Goal: Use online tool/utility: Utilize a website feature to perform a specific function

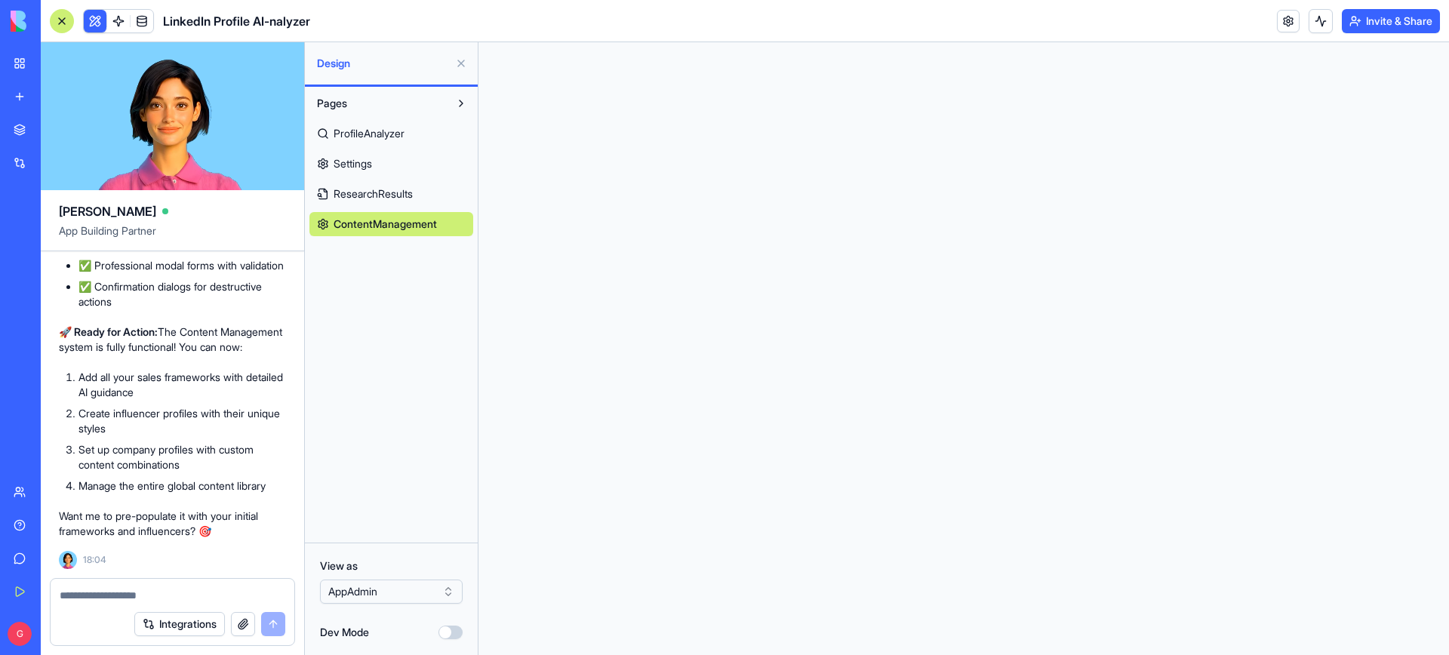
click at [413, 198] on span "ResearchResults" at bounding box center [372, 193] width 79 height 15
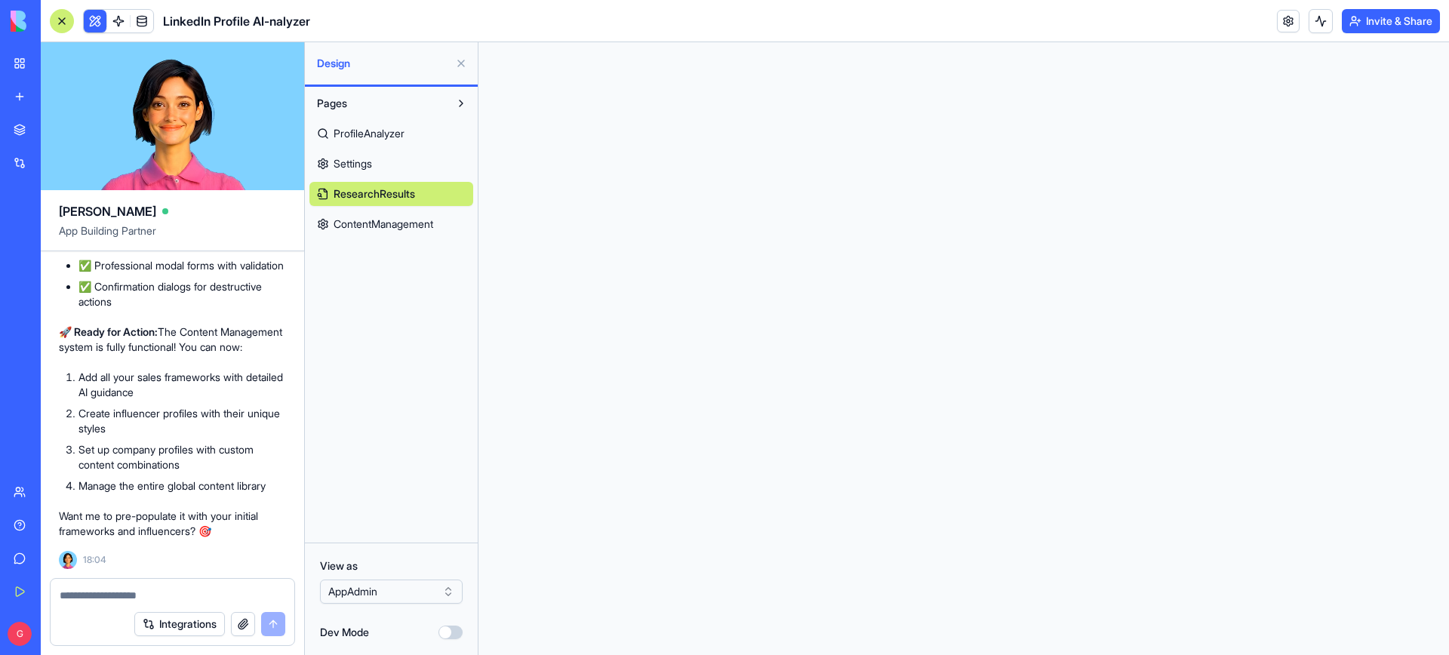
click at [410, 160] on link "Settings" at bounding box center [391, 164] width 164 height 24
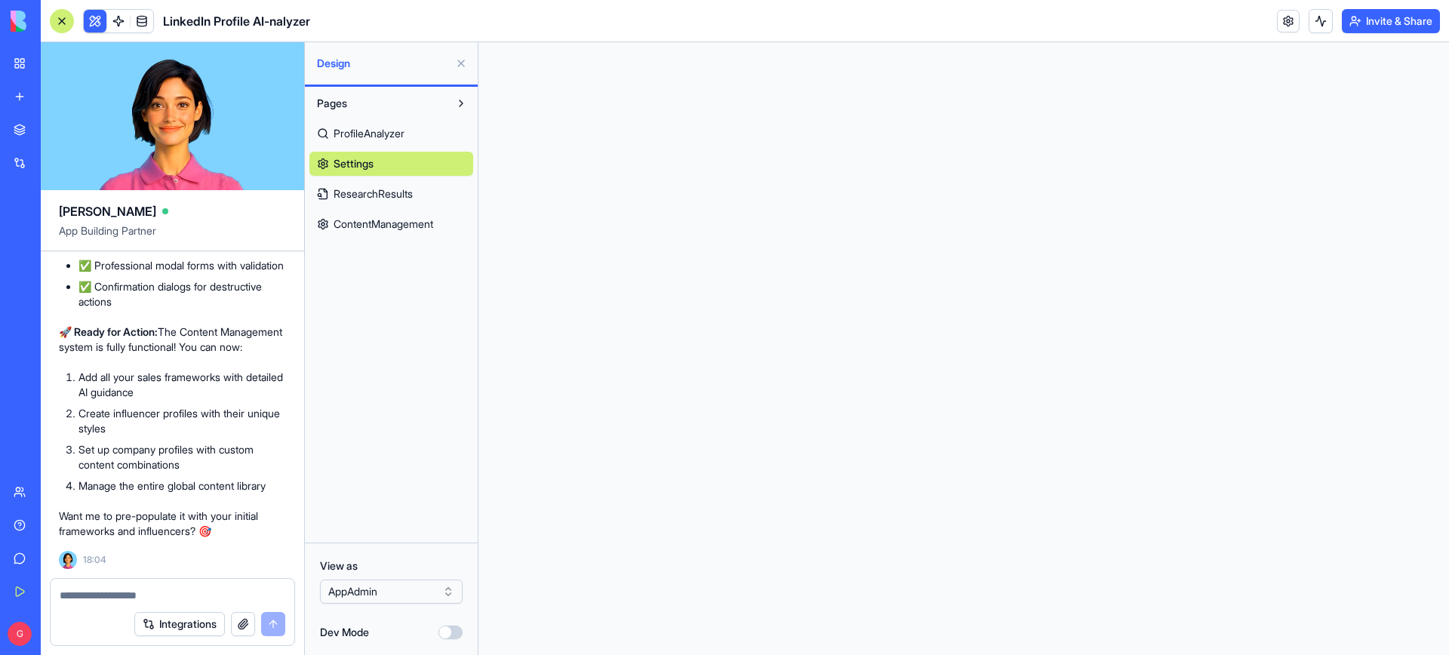
scroll to position [23360, 0]
click at [353, 198] on span "ResearchResults" at bounding box center [372, 193] width 79 height 15
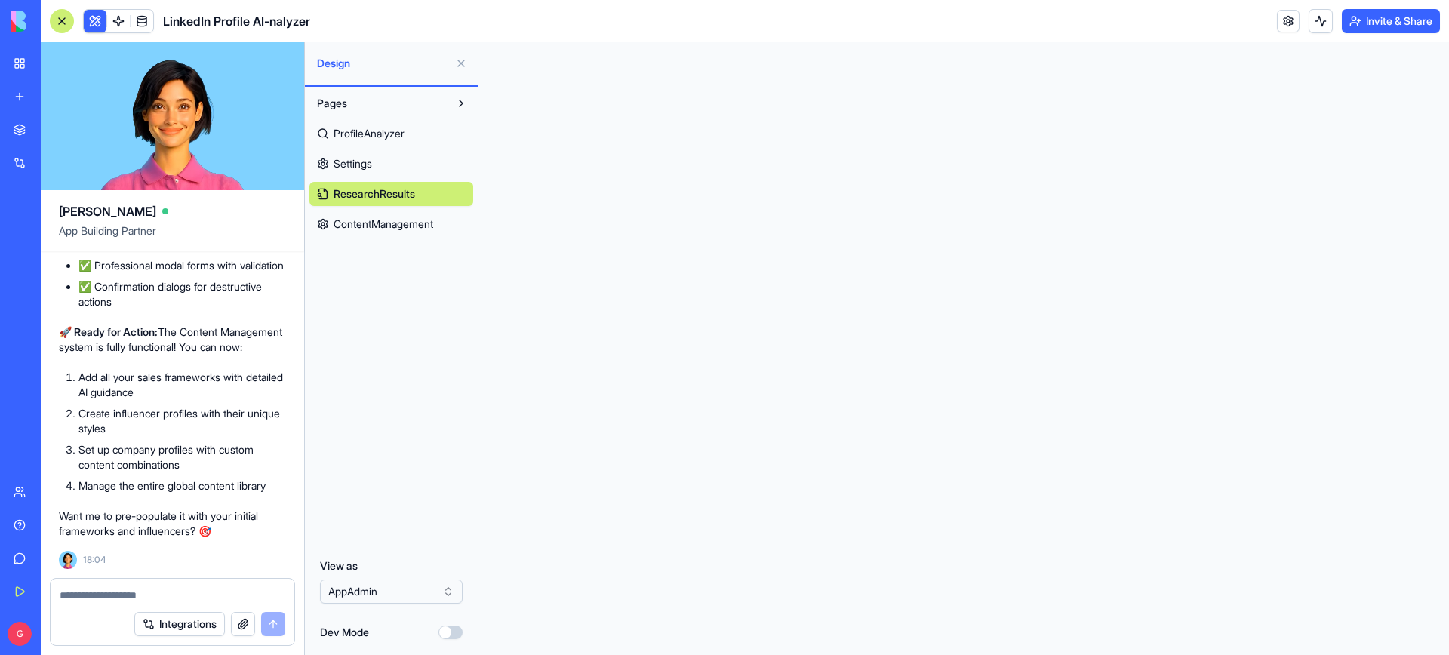
click at [376, 220] on span "ContentManagement" at bounding box center [383, 224] width 100 height 15
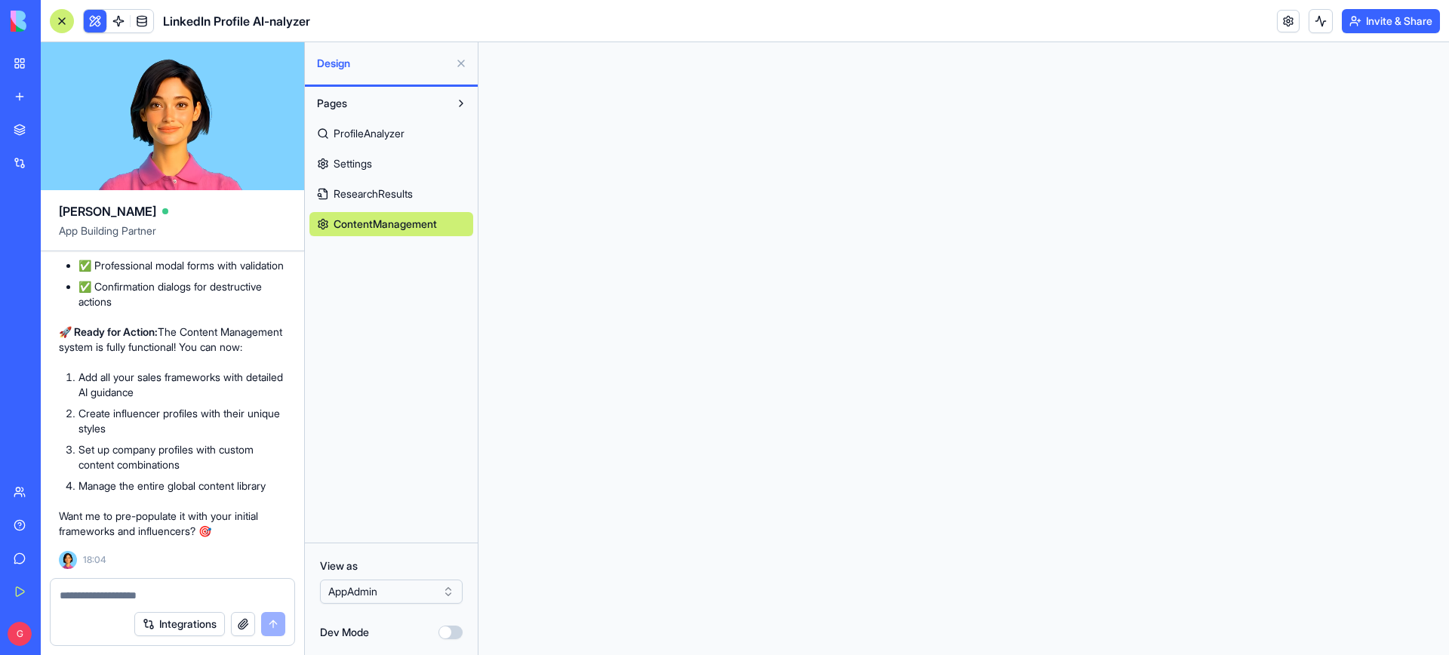
click at [203, 591] on textarea at bounding box center [173, 595] width 226 height 15
type textarea "*"
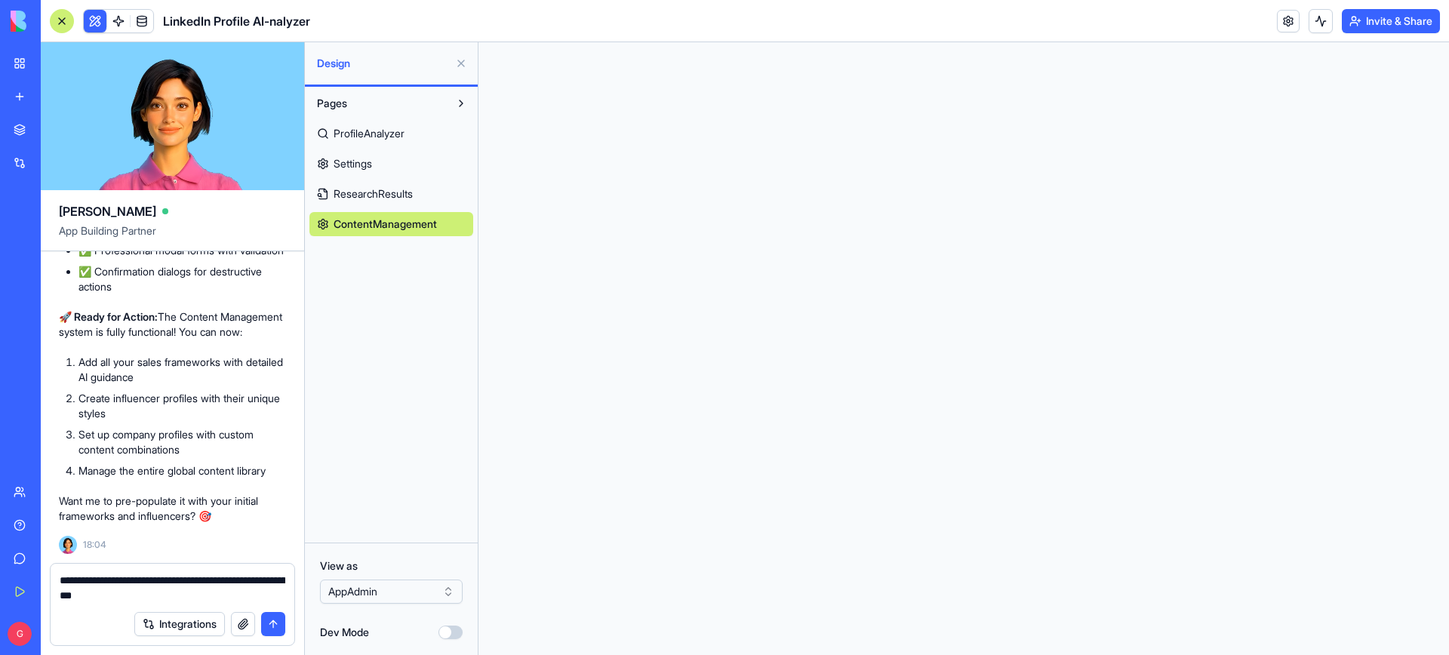
type textarea "**********"
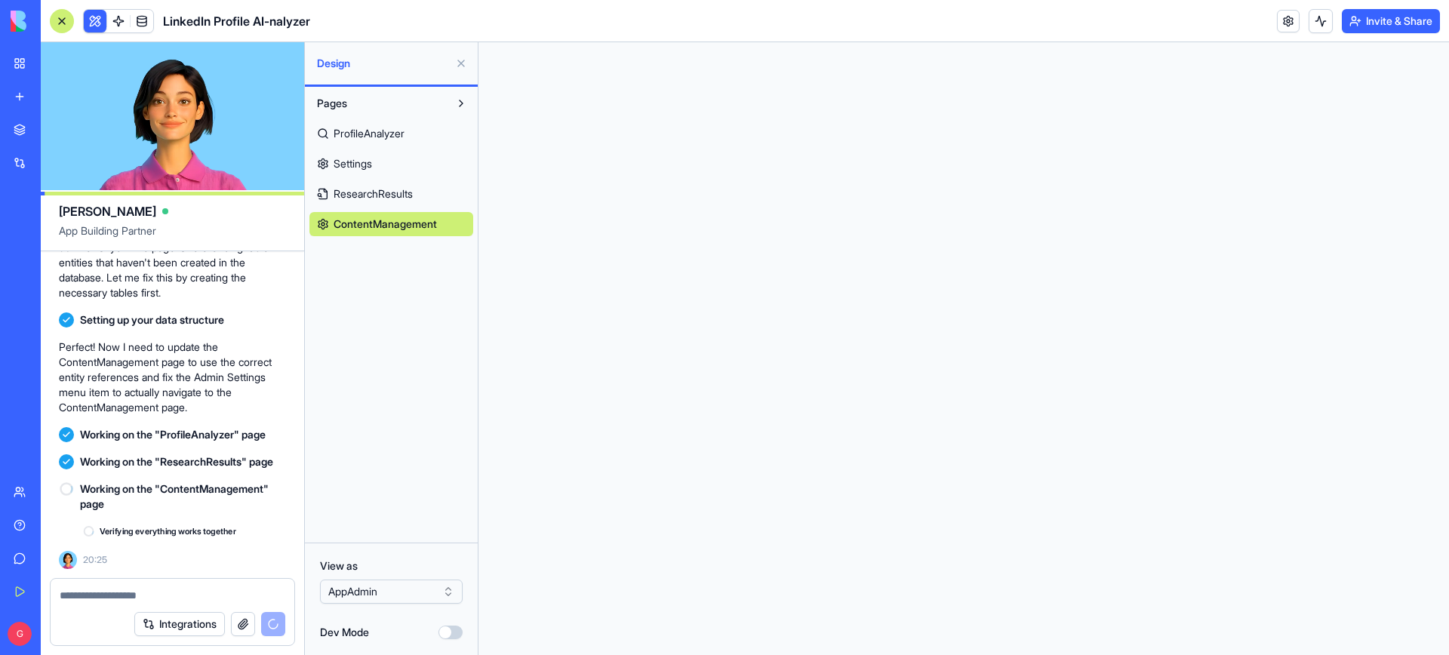
scroll to position [23903, 0]
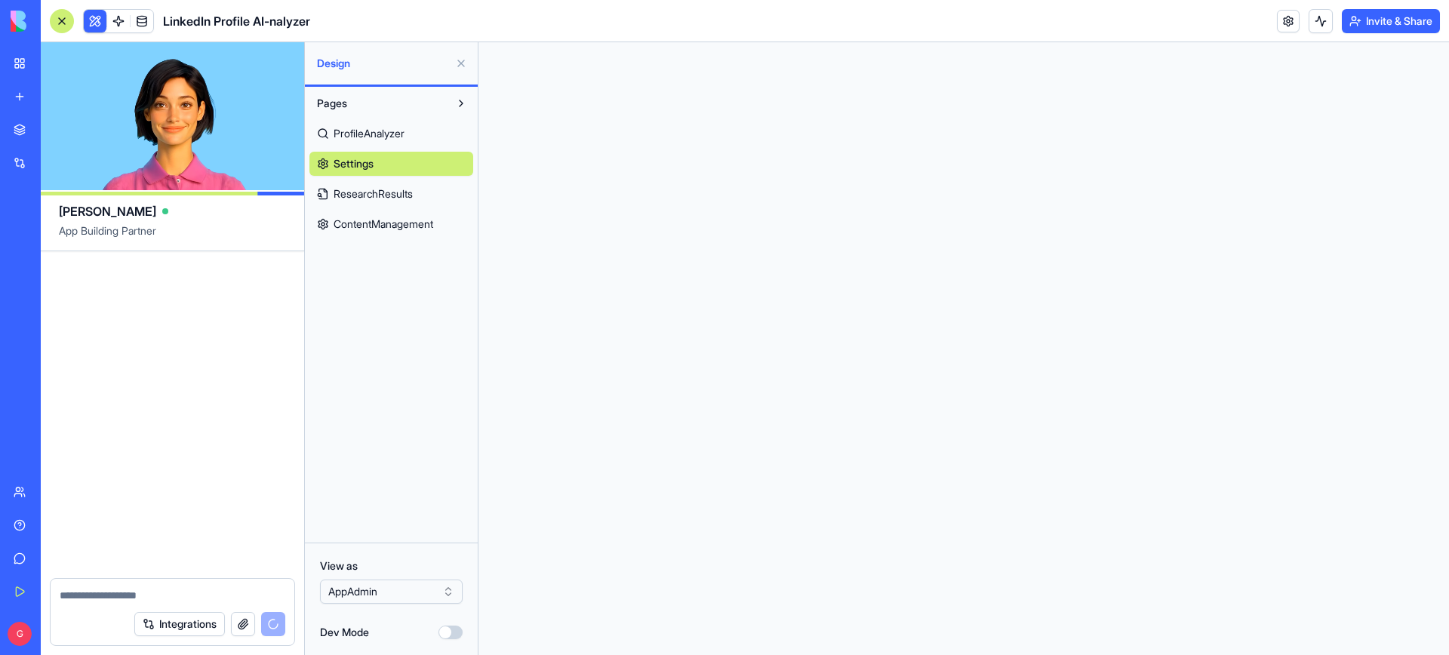
scroll to position [24748, 0]
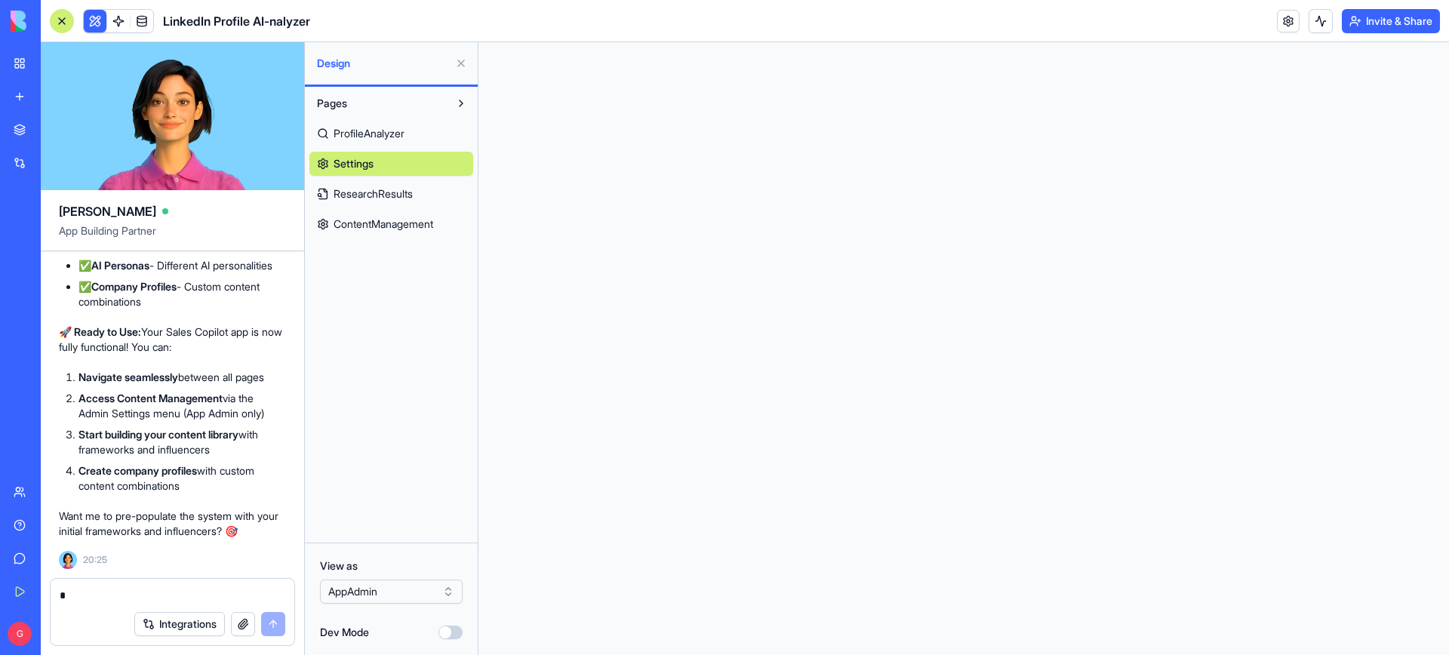
click at [388, 191] on span "ResearchResults" at bounding box center [372, 193] width 79 height 15
click at [387, 139] on span "ProfileAnalyzer" at bounding box center [368, 133] width 71 height 15
click at [392, 225] on span "ContentManagement" at bounding box center [383, 224] width 100 height 15
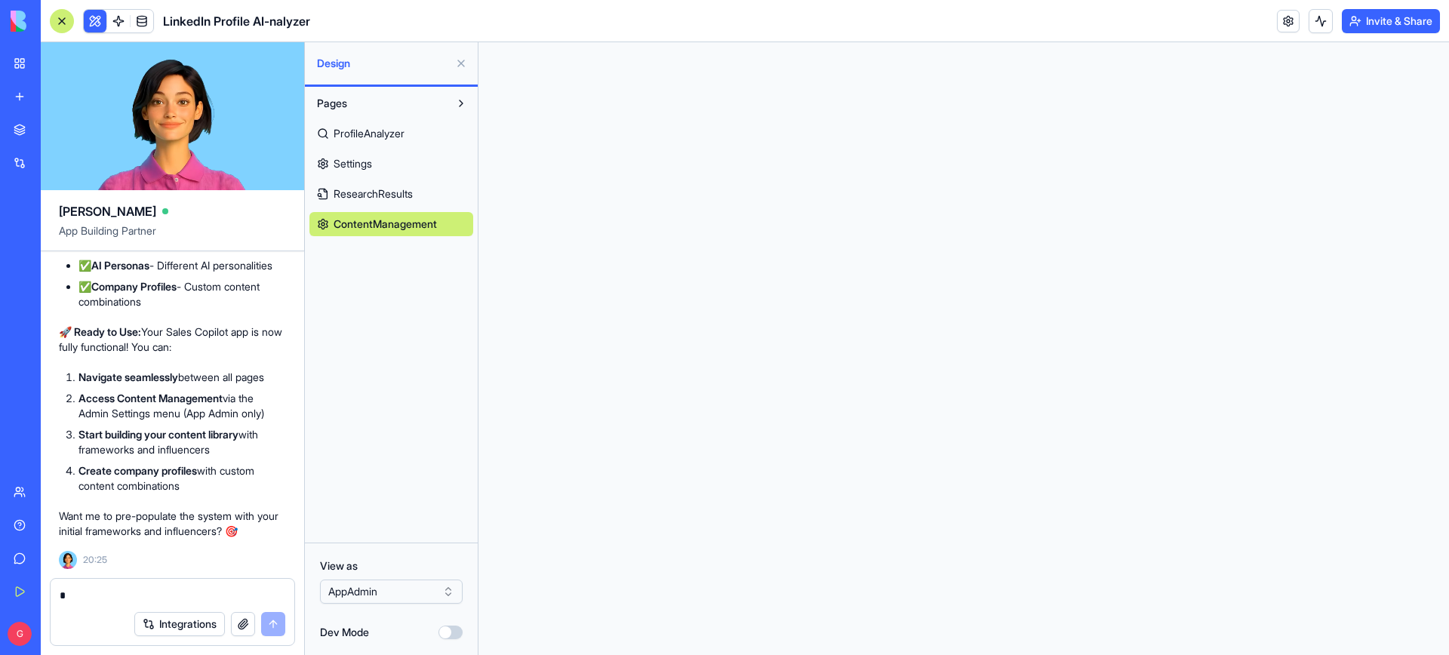
scroll to position [24059, 0]
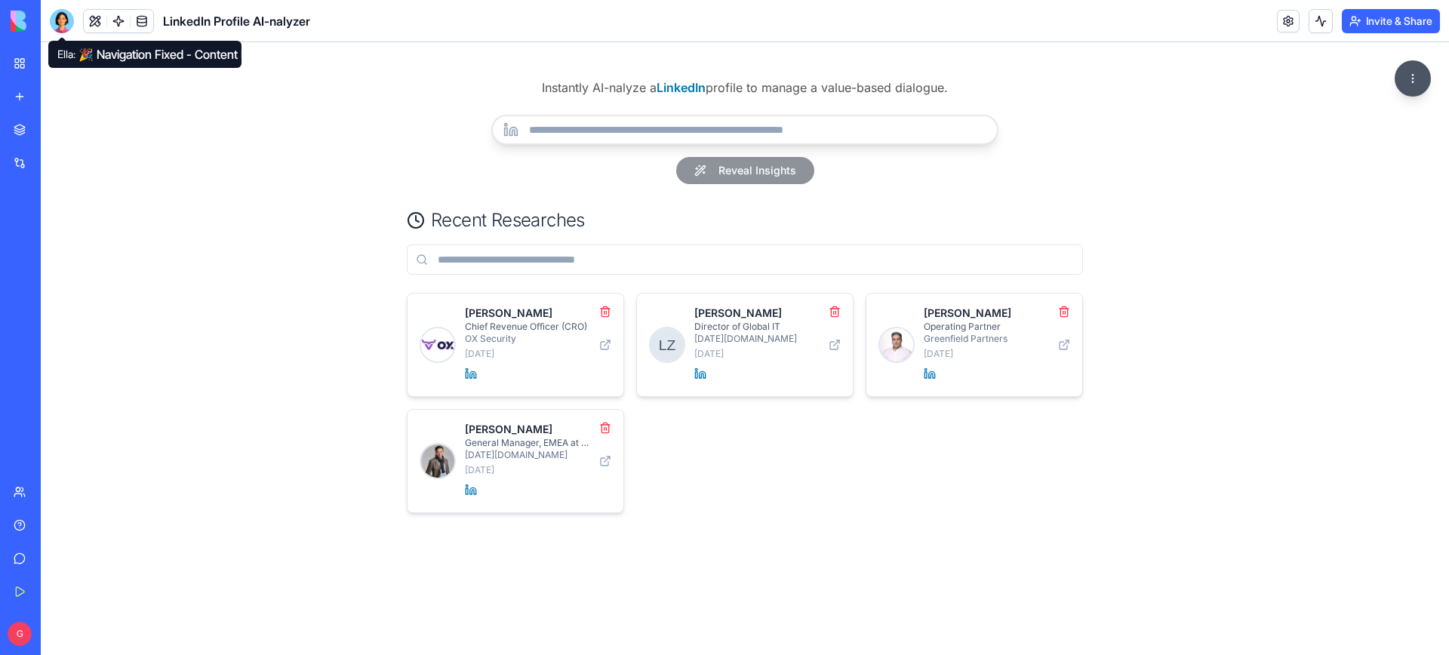
click at [64, 25] on div at bounding box center [62, 21] width 24 height 24
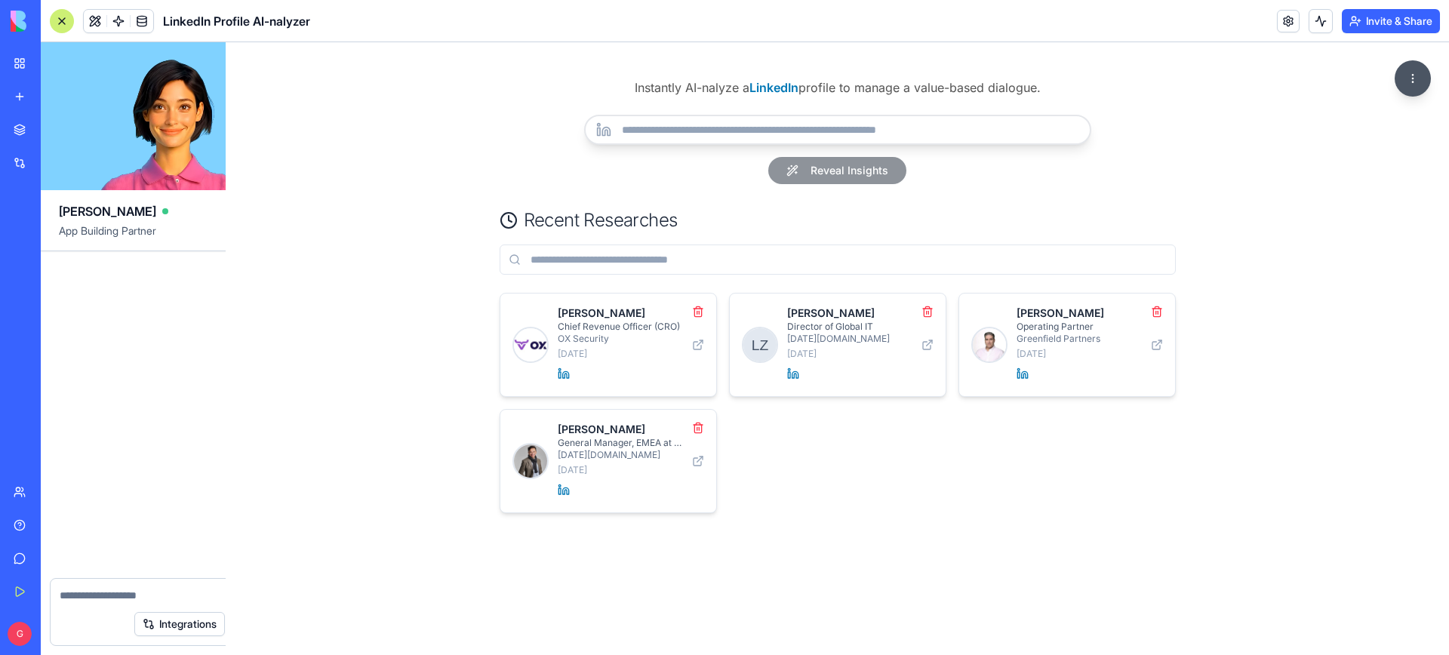
scroll to position [24748, 0]
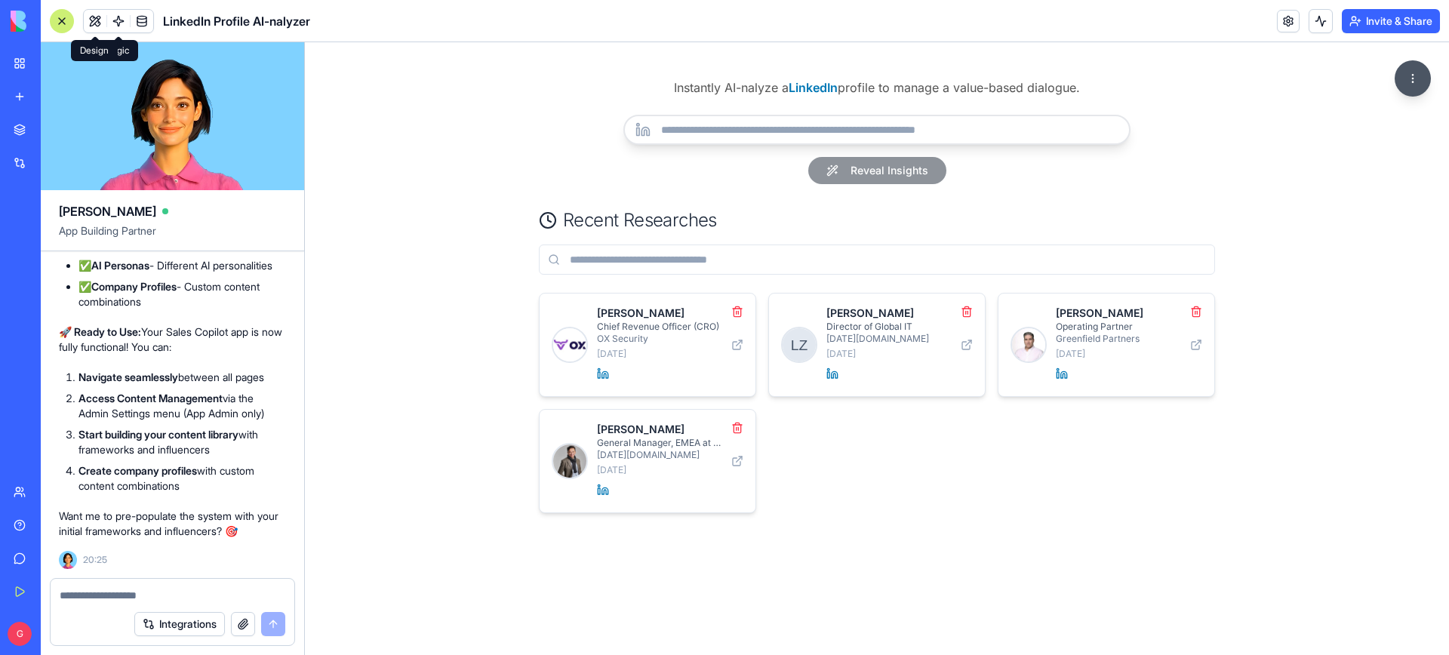
click at [100, 23] on button at bounding box center [95, 21] width 23 height 23
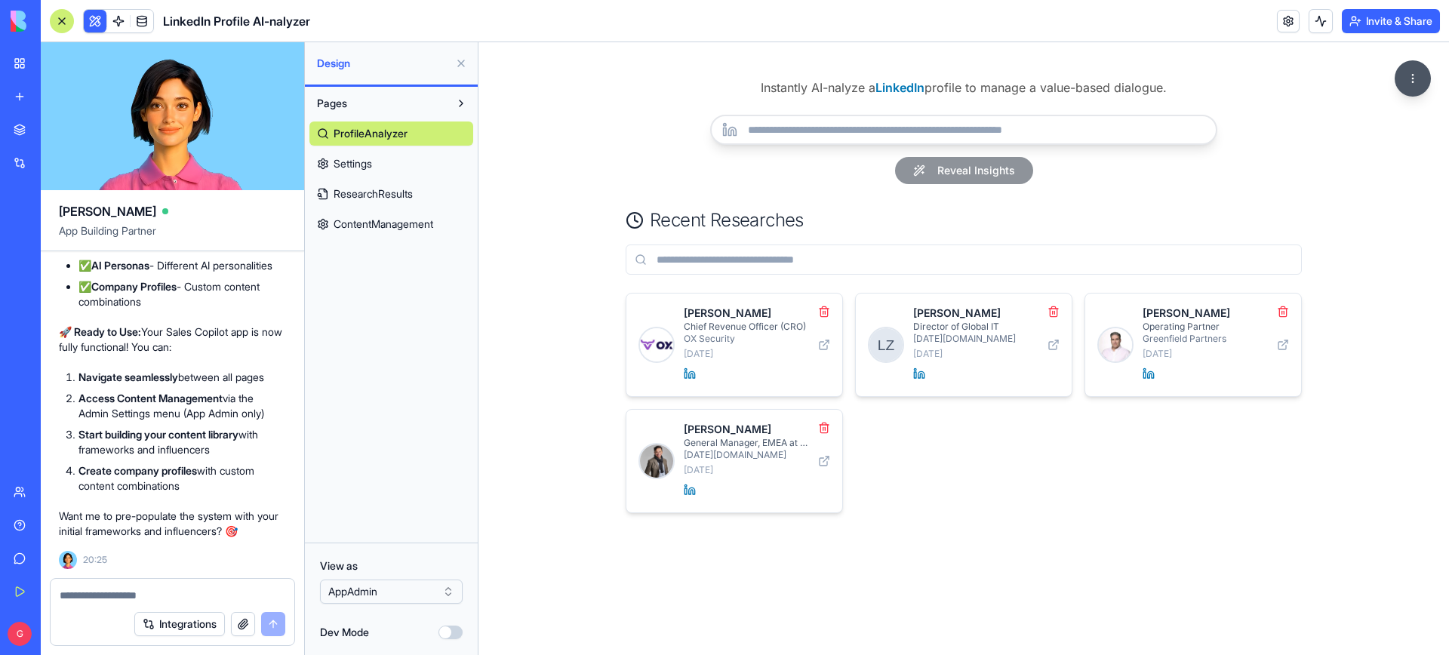
click at [357, 156] on span "Settings" at bounding box center [352, 163] width 38 height 15
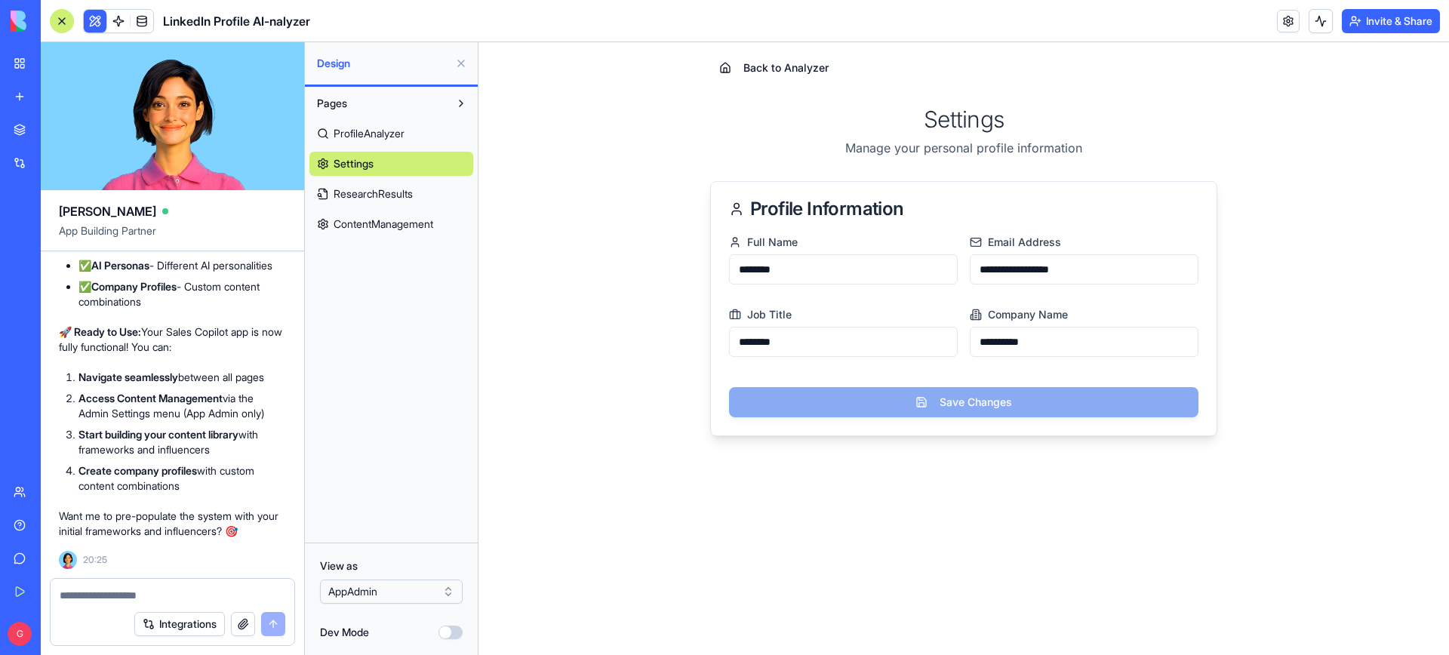
click at [385, 189] on span "ResearchResults" at bounding box center [372, 193] width 79 height 15
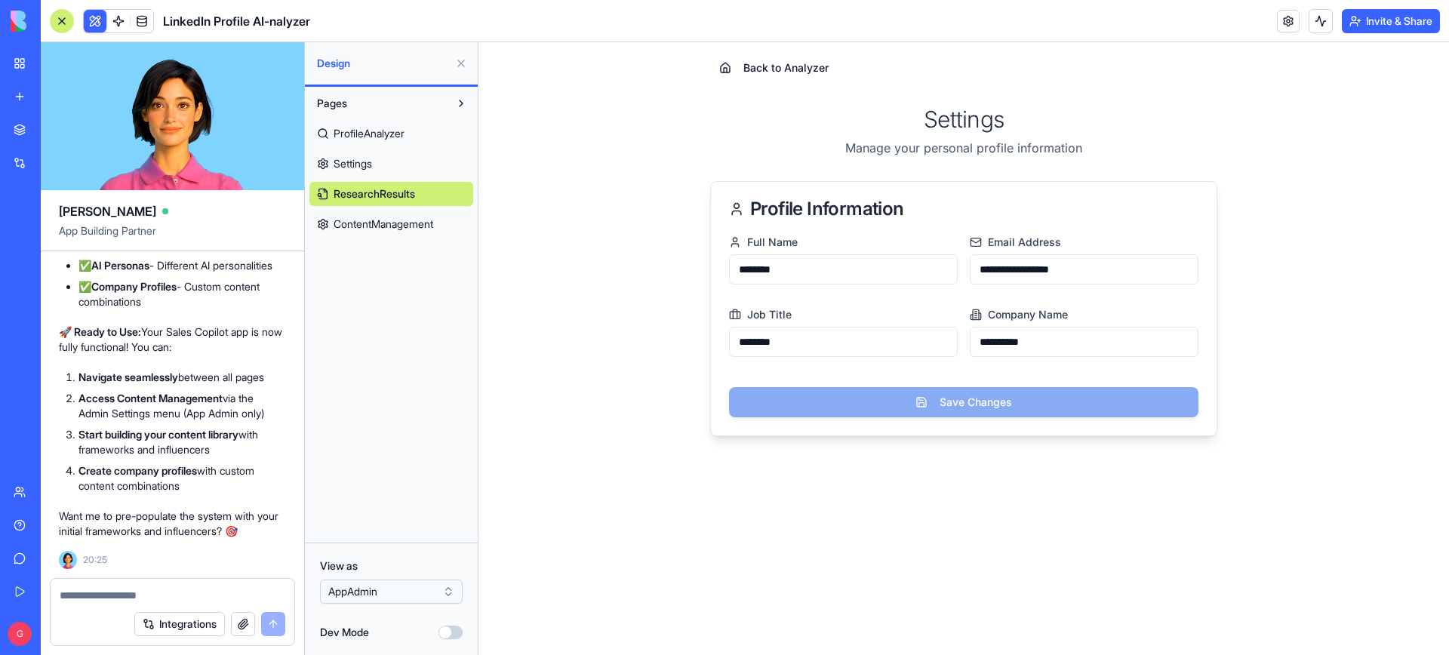
click at [365, 136] on span "ProfileAnalyzer" at bounding box center [368, 133] width 71 height 15
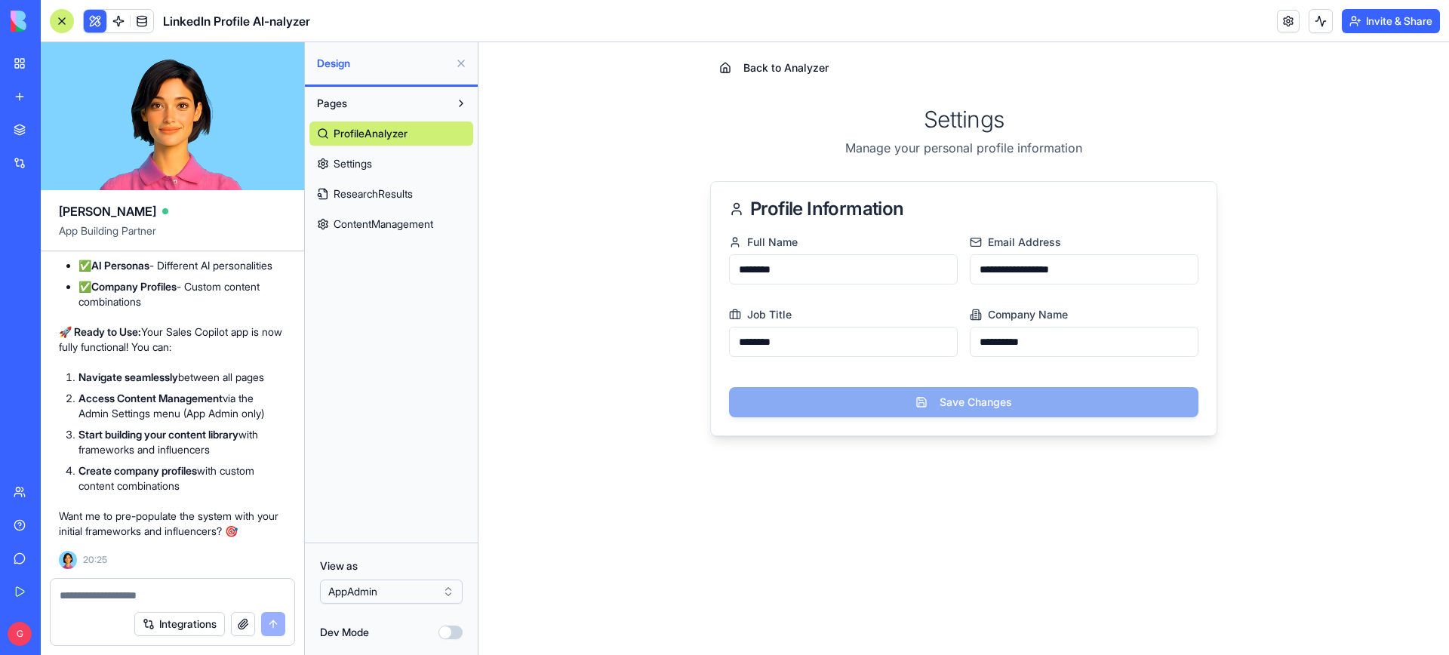
click at [398, 589] on html "BETA My Workspace New app Marketplace Integrations Recent AI Ad Generator Task …" at bounding box center [724, 327] width 1449 height 655
click at [351, 162] on span "Settings" at bounding box center [352, 163] width 38 height 15
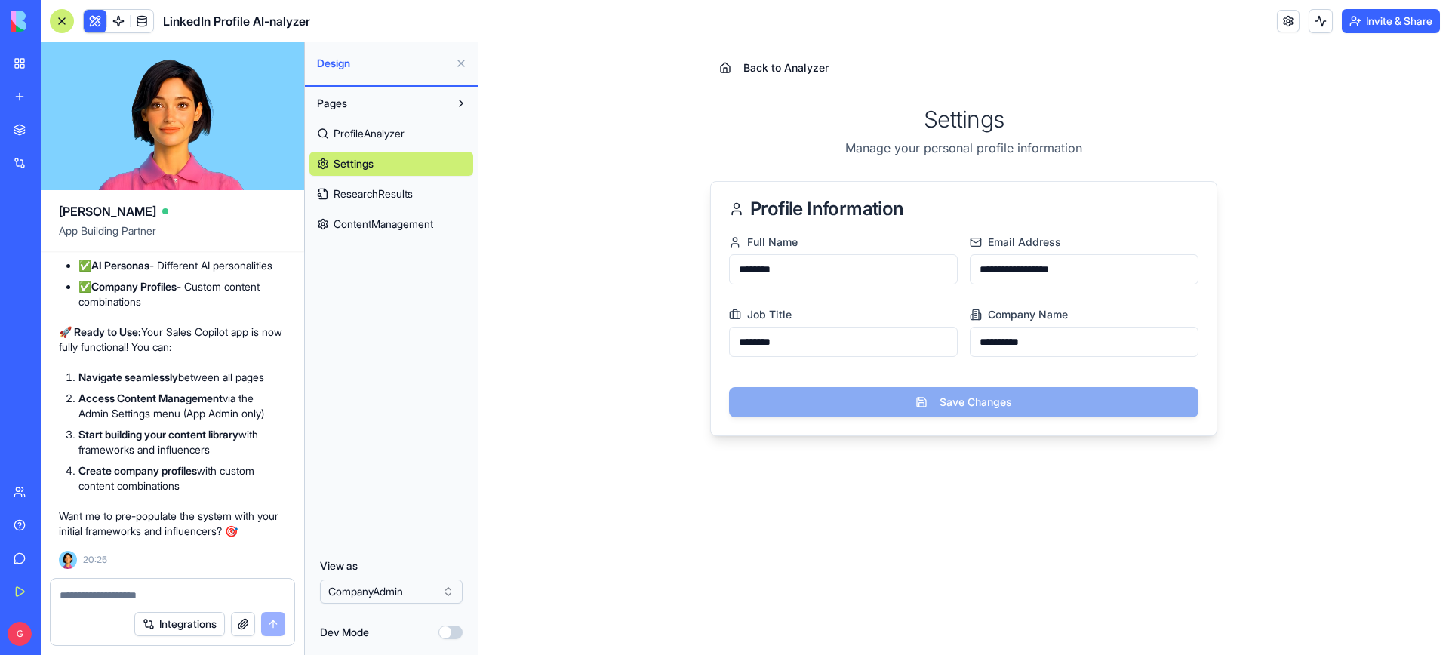
click at [353, 198] on span "ResearchResults" at bounding box center [372, 193] width 79 height 15
click at [360, 223] on span "ContentManagement" at bounding box center [383, 224] width 100 height 15
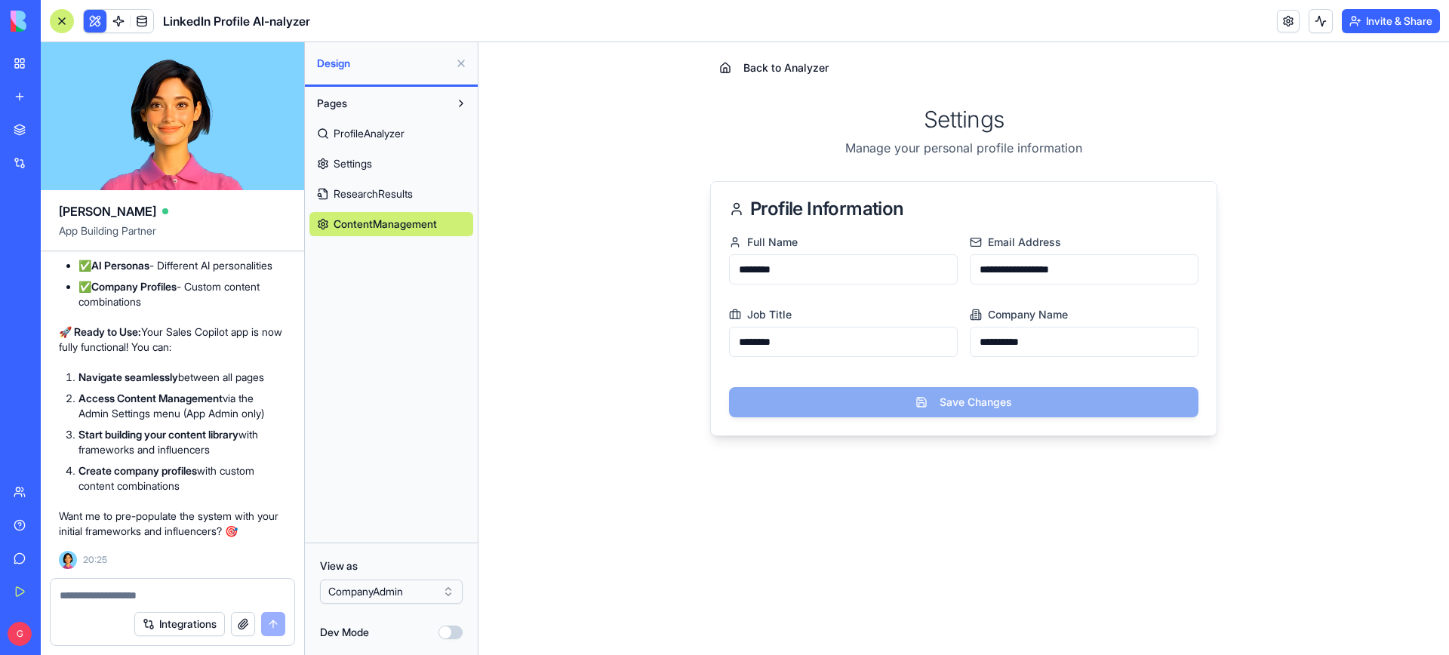
click at [349, 131] on span "ProfileAnalyzer" at bounding box center [368, 133] width 71 height 15
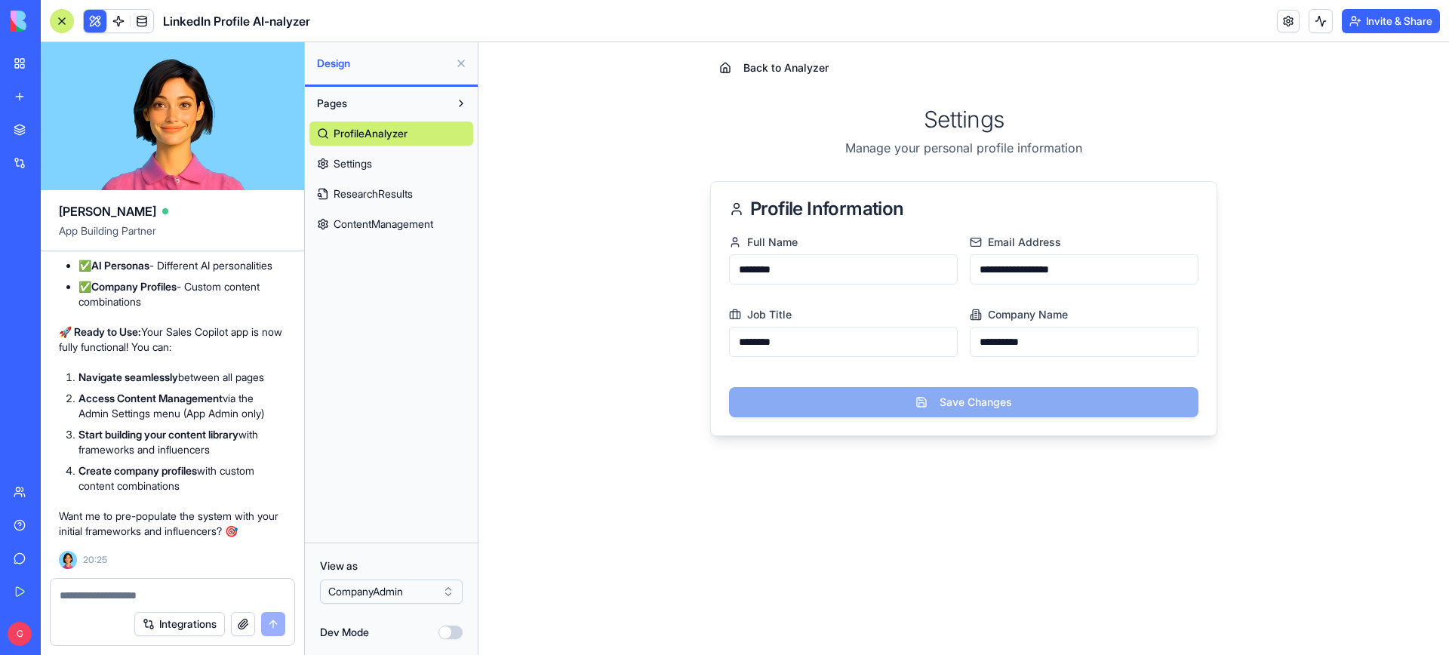
click at [383, 590] on html "BETA My Workspace New app Marketplace Integrations Recent AI Ad Generator Task …" at bounding box center [724, 327] width 1449 height 655
click at [389, 192] on span "ResearchResults" at bounding box center [372, 193] width 79 height 15
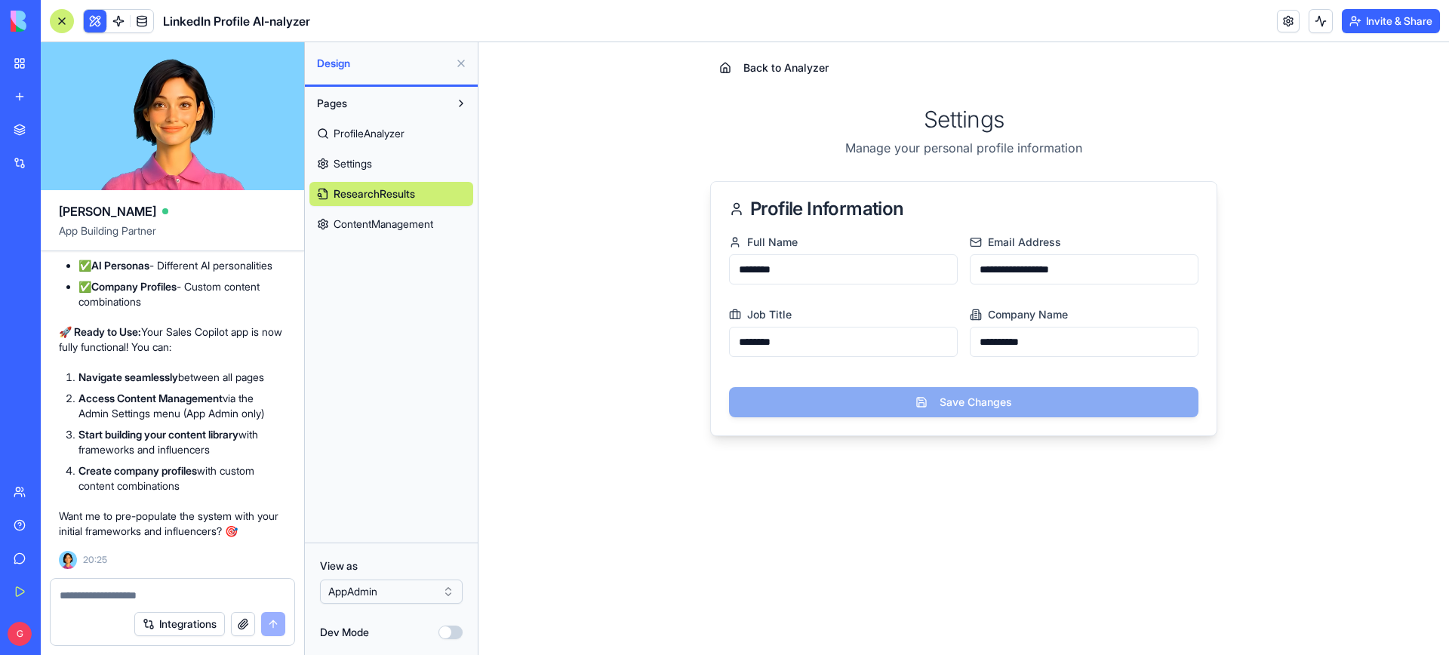
click at [384, 220] on span "ContentManagement" at bounding box center [383, 224] width 100 height 15
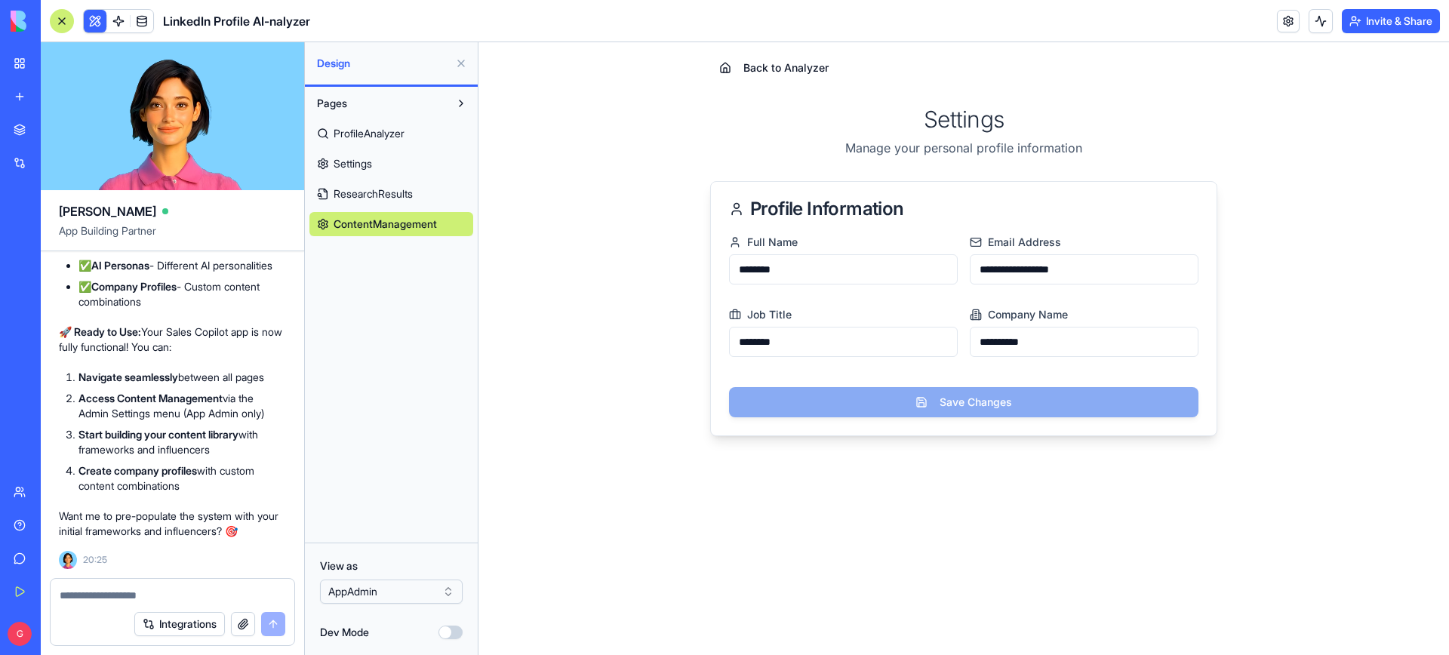
click at [361, 129] on span "ProfileAnalyzer" at bounding box center [368, 133] width 71 height 15
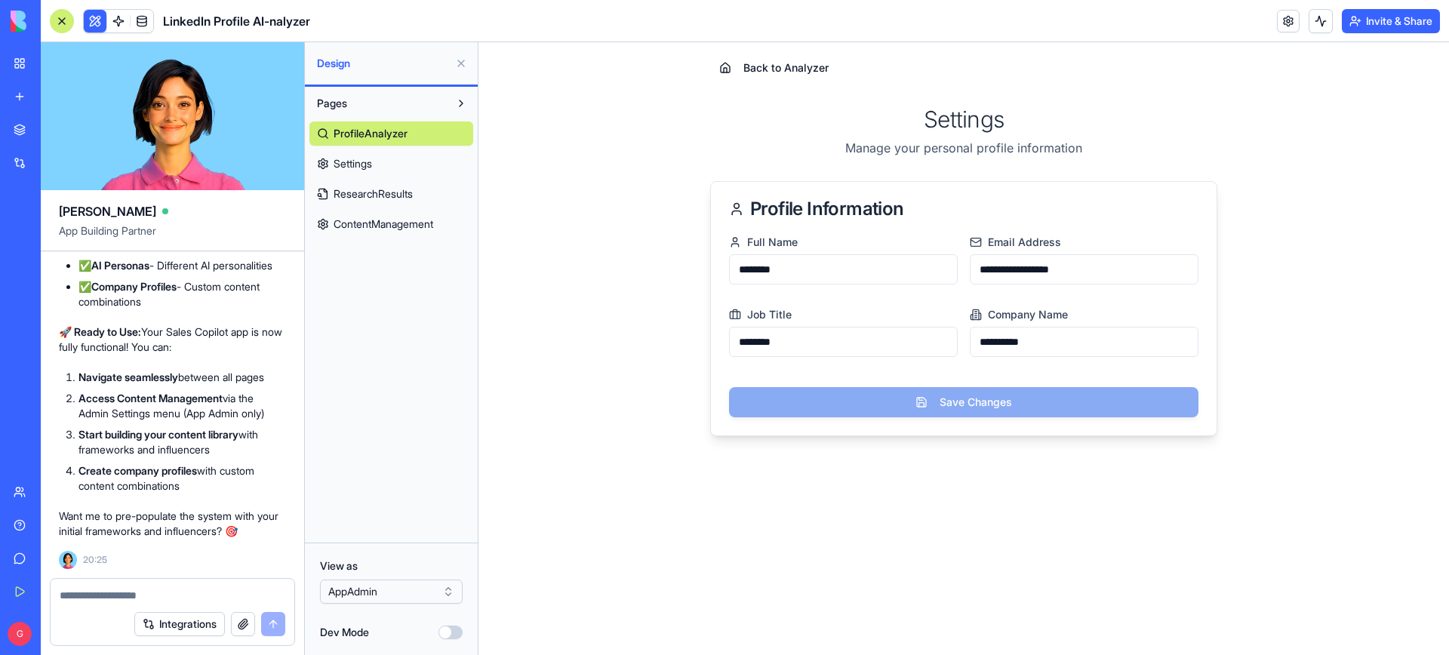
click at [130, 598] on textarea at bounding box center [173, 595] width 226 height 15
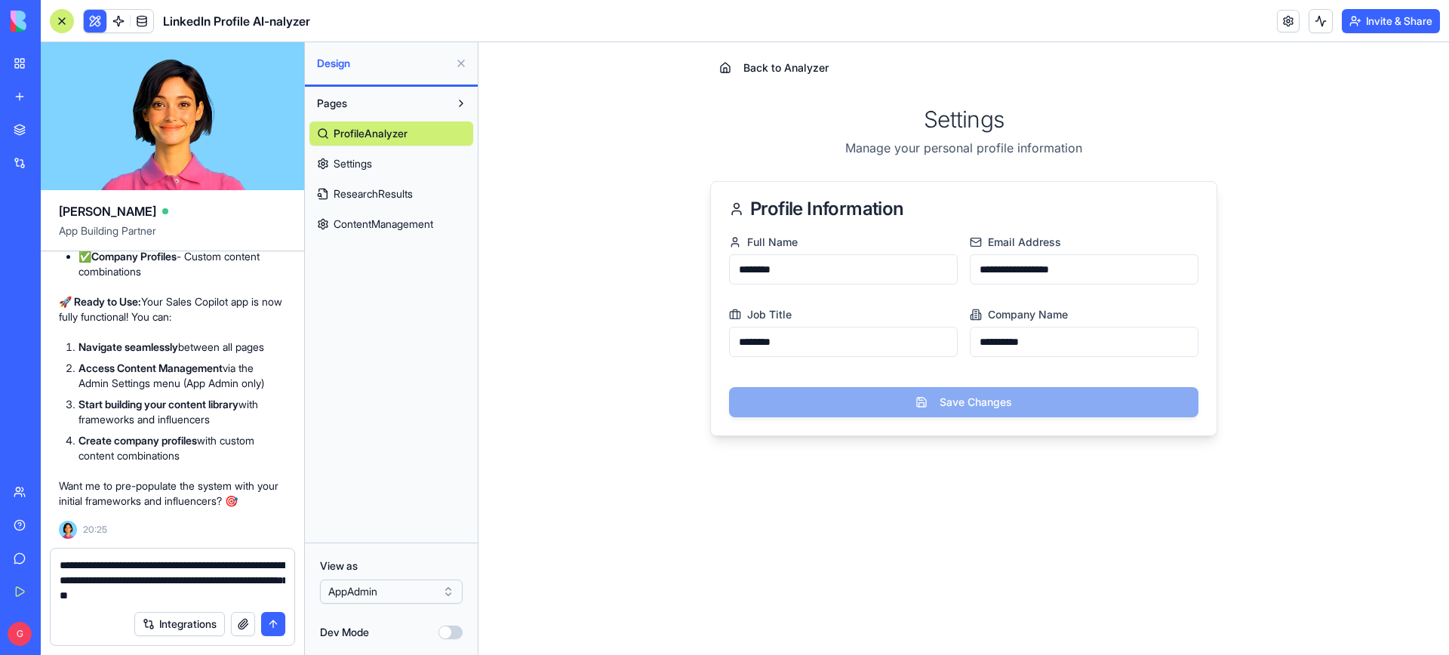
type textarea "**********"
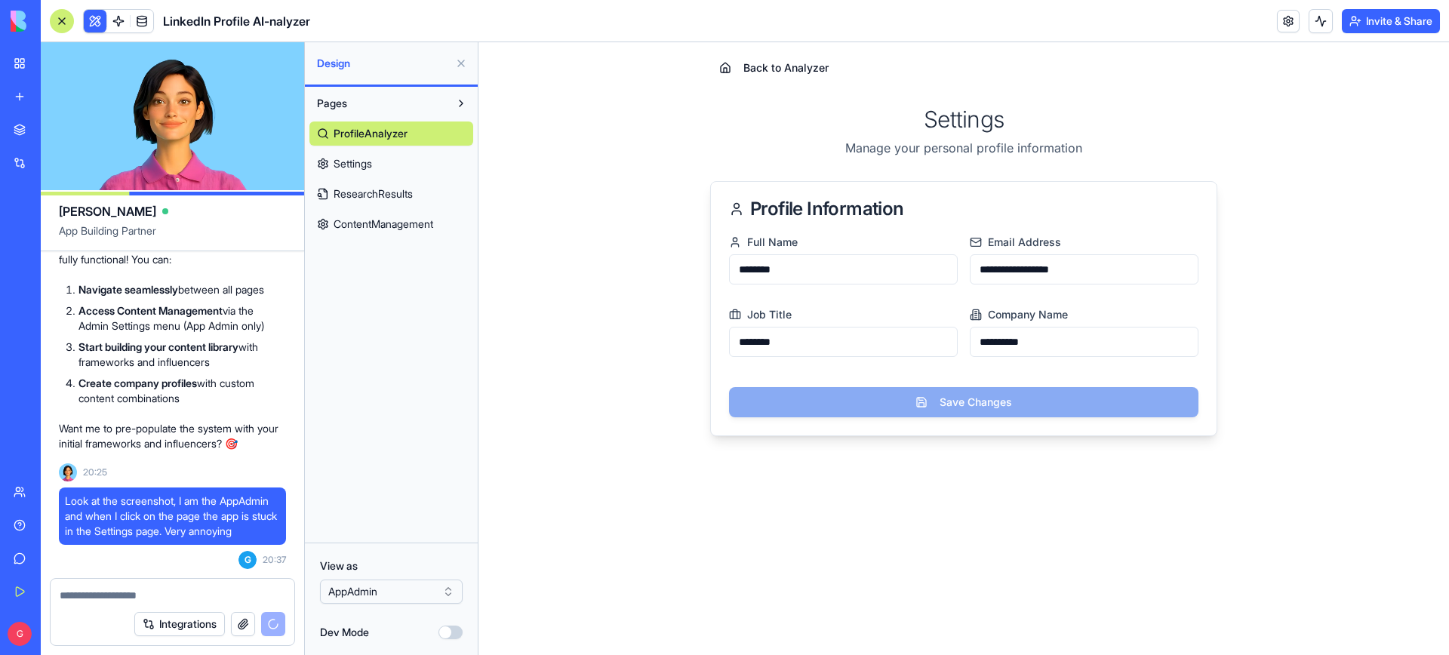
scroll to position [24865, 0]
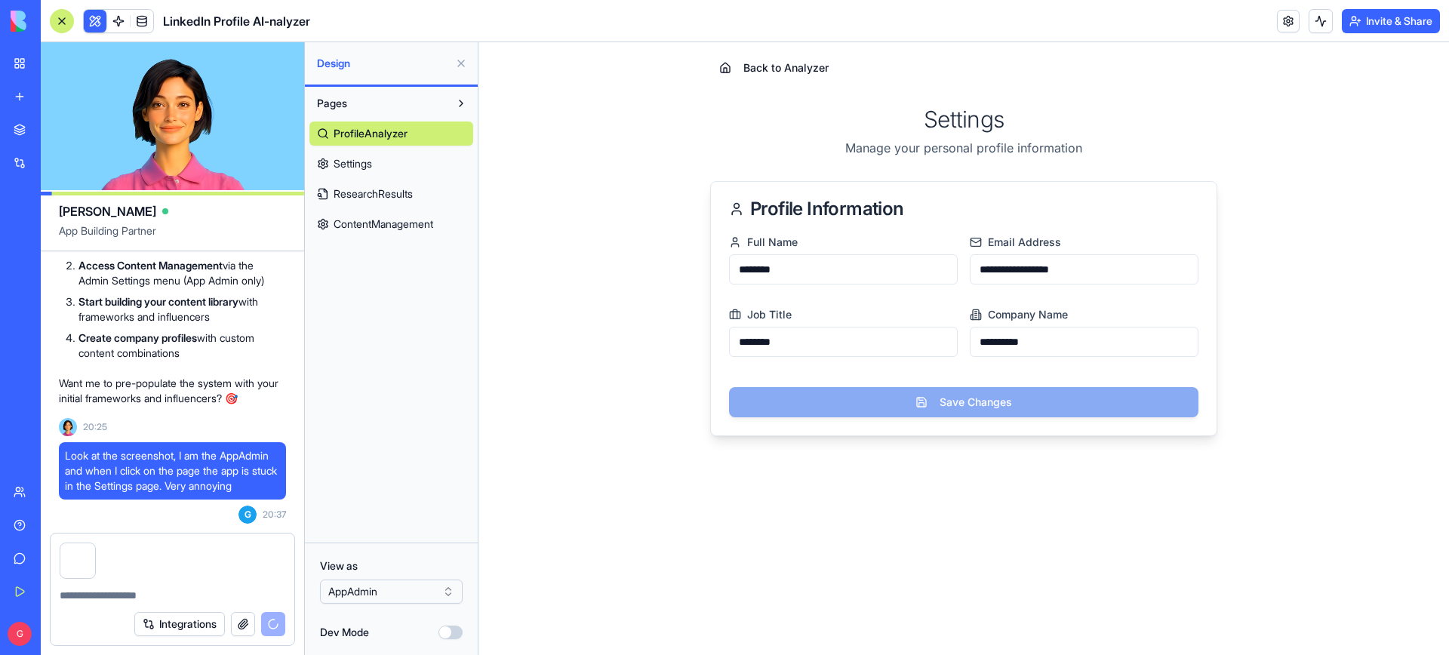
click at [376, 189] on span "ResearchResults" at bounding box center [372, 193] width 79 height 15
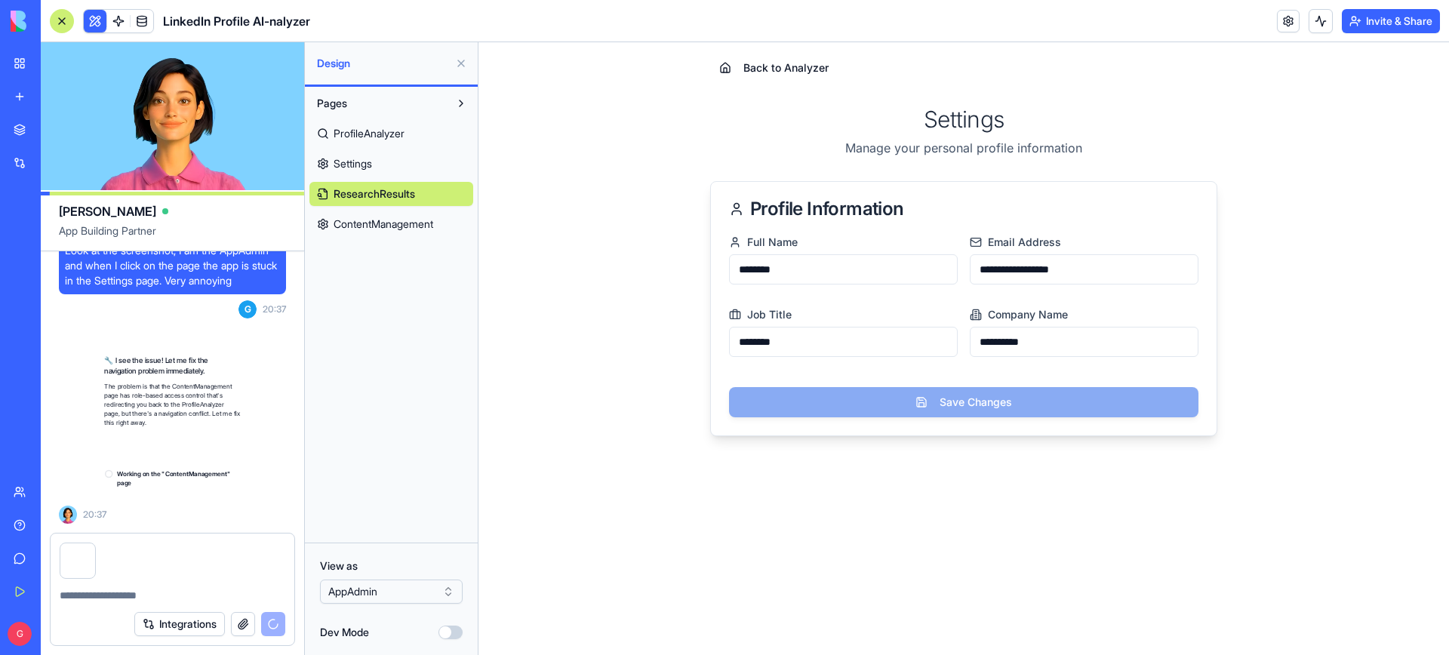
scroll to position [25086, 0]
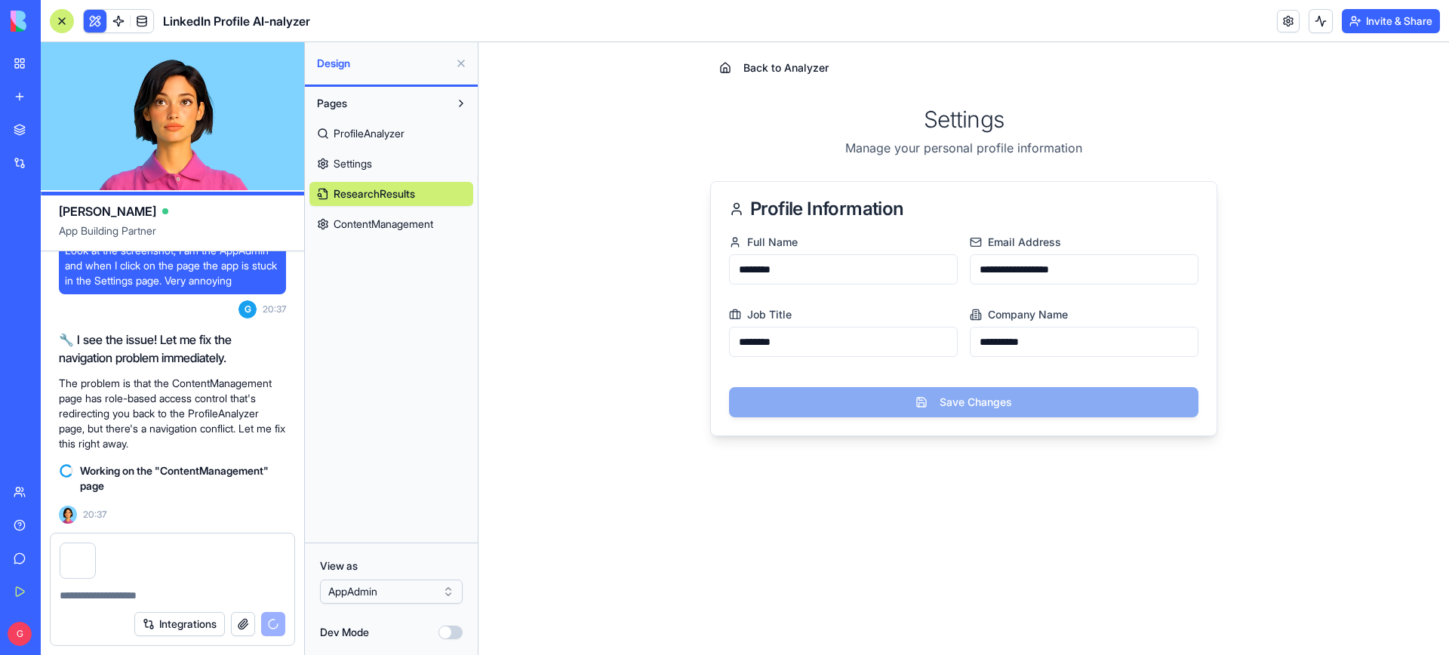
click at [23, 17] on img at bounding box center [58, 21] width 94 height 21
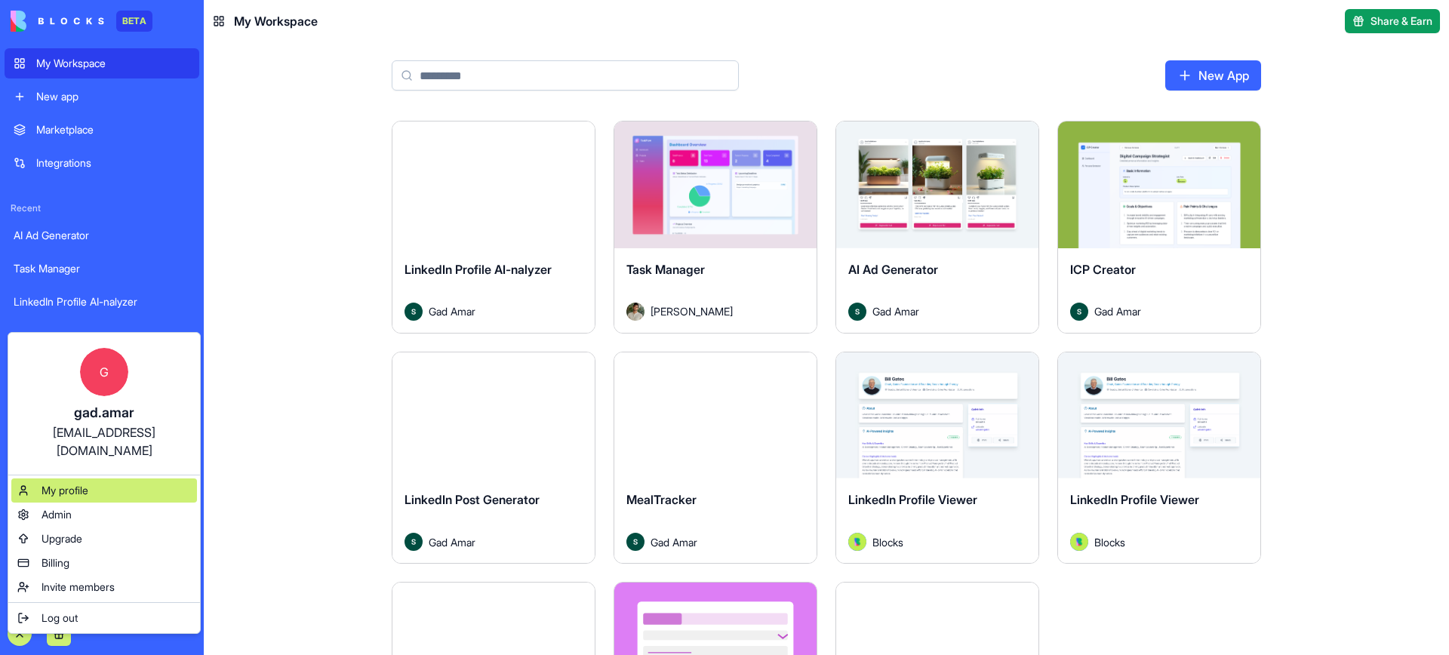
click at [114, 478] on div "My profile" at bounding box center [104, 490] width 186 height 24
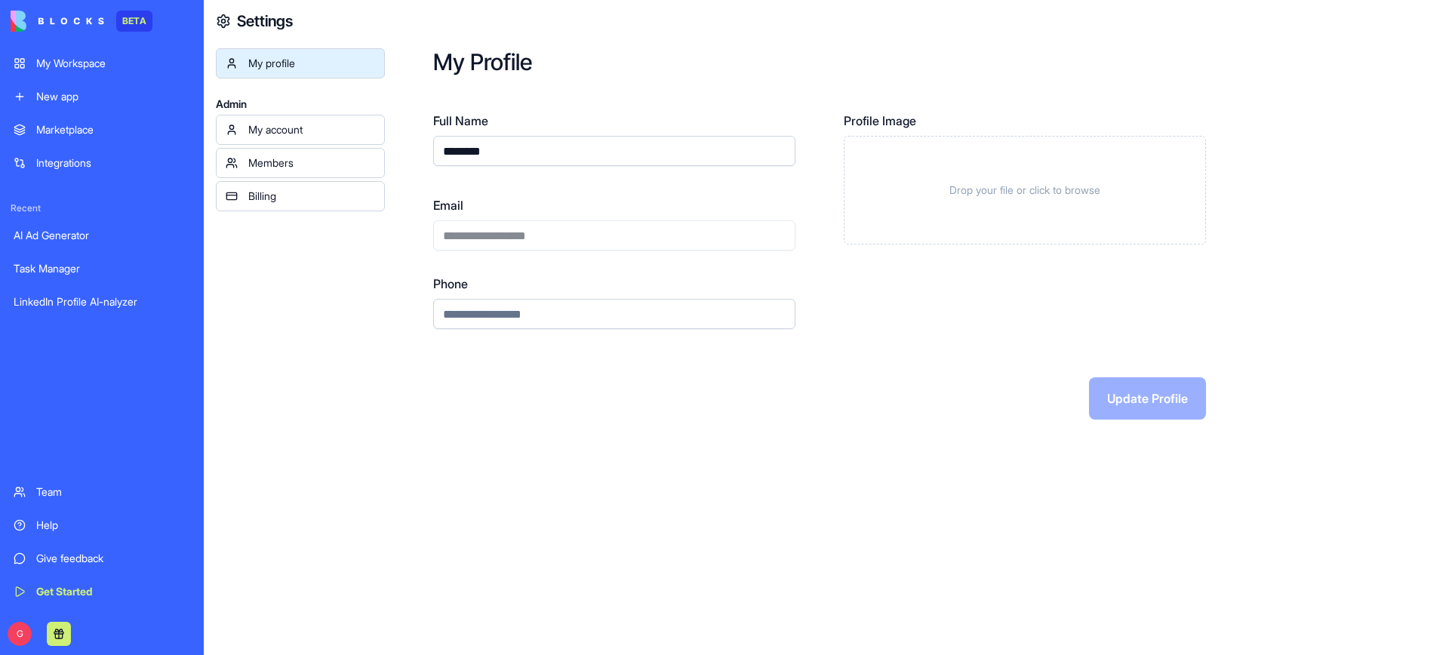
click at [307, 200] on div "Billing" at bounding box center [311, 196] width 127 height 15
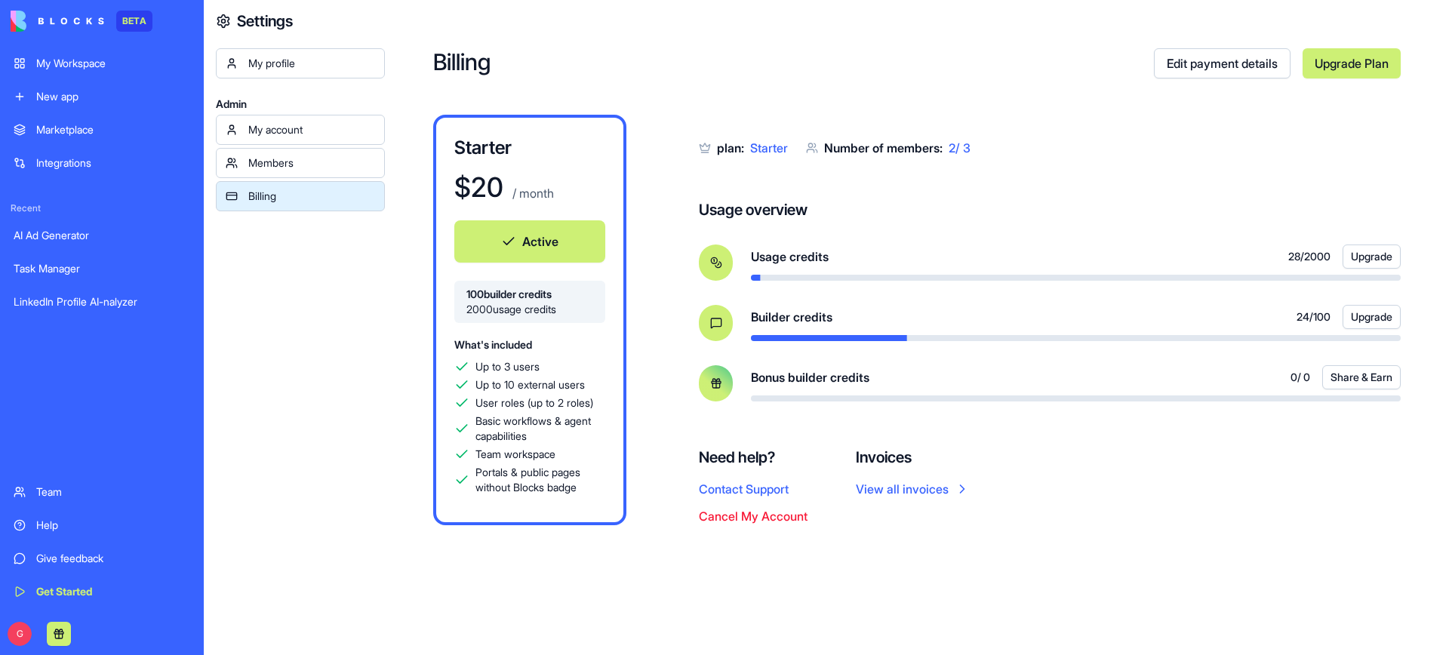
click at [137, 307] on div "LinkedIn Profile AI-nalyzer" at bounding box center [102, 301] width 177 height 15
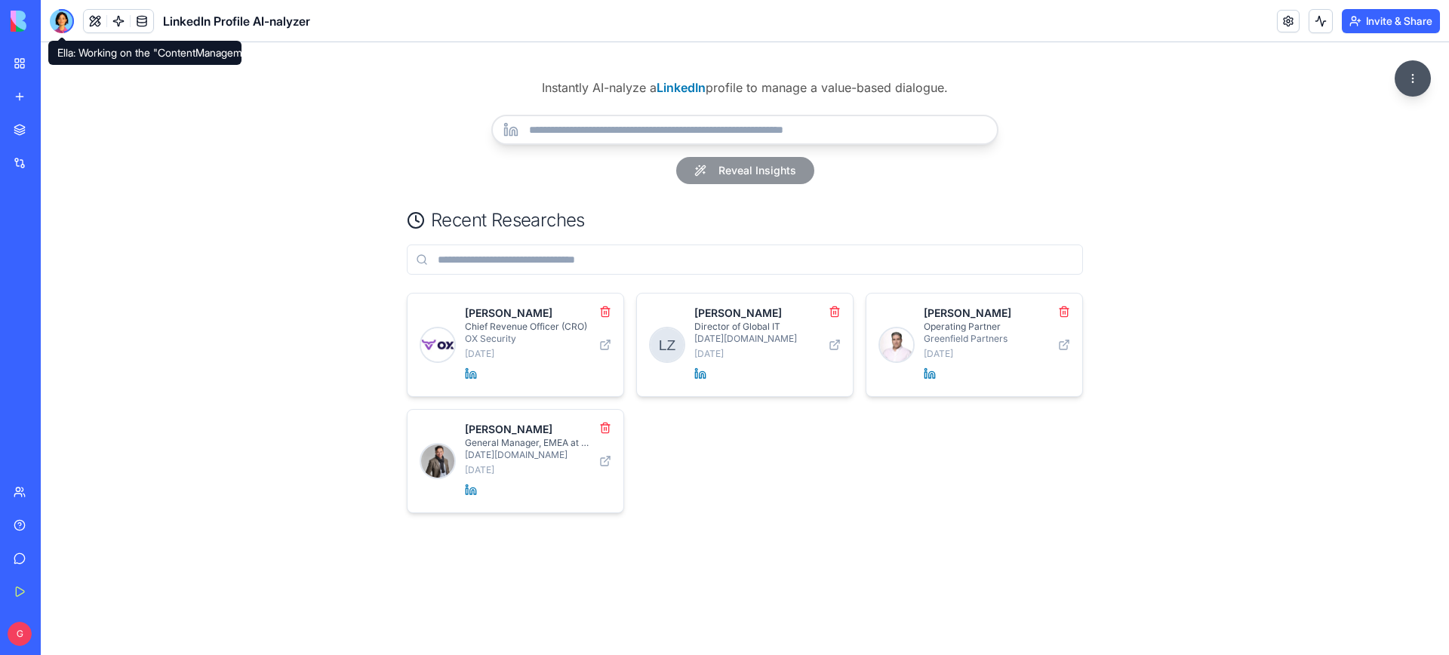
click at [63, 17] on div at bounding box center [62, 21] width 24 height 24
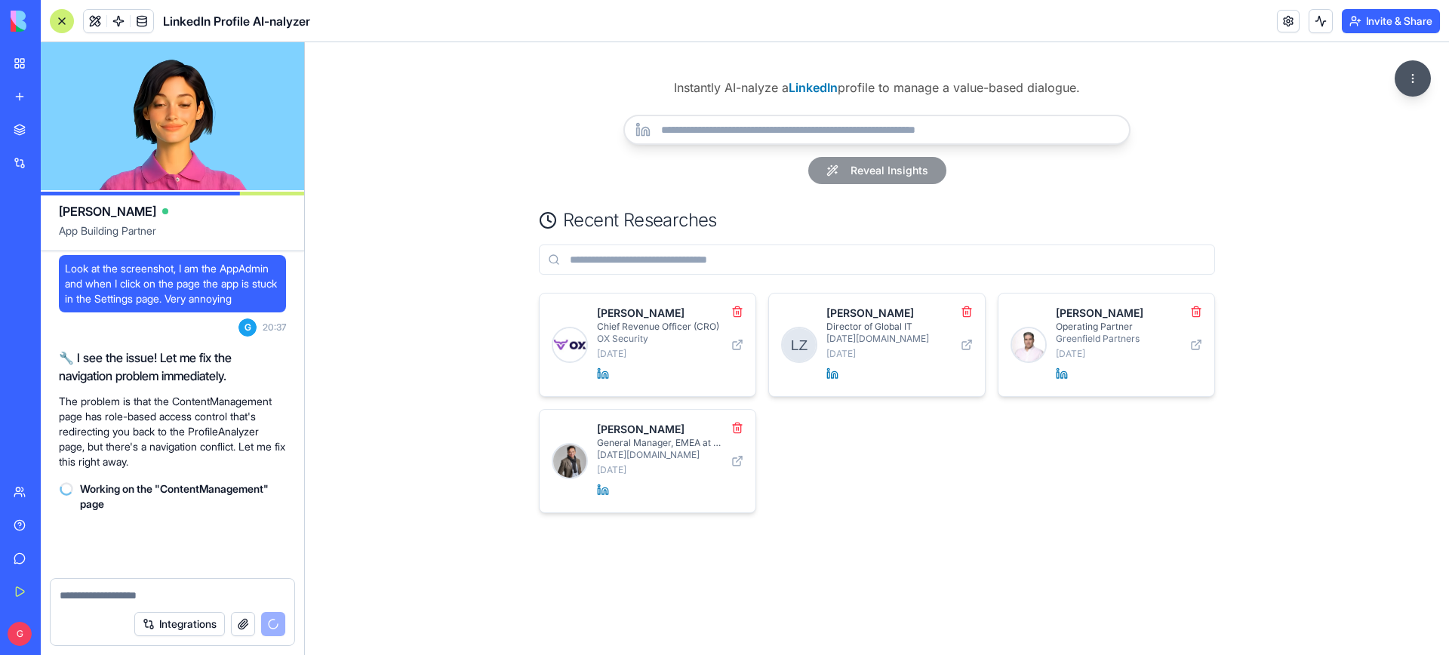
scroll to position [25068, 0]
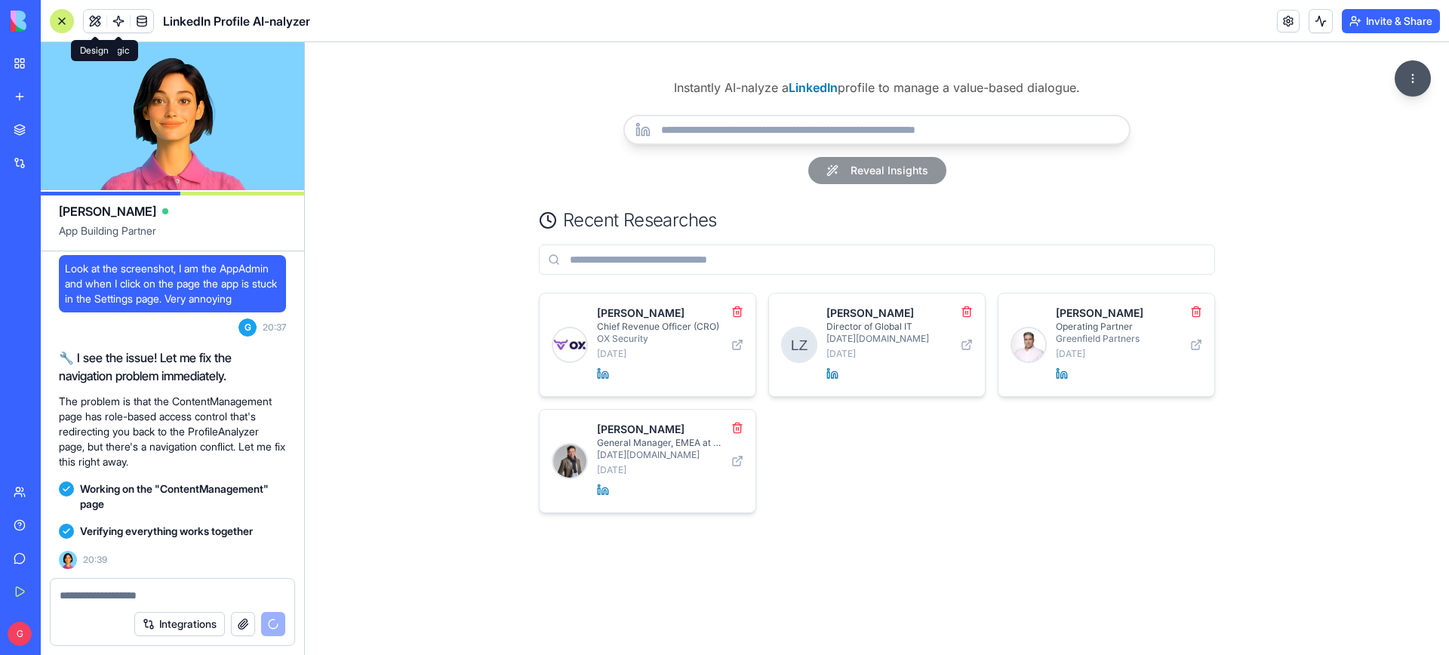
click at [97, 22] on button at bounding box center [95, 21] width 23 height 23
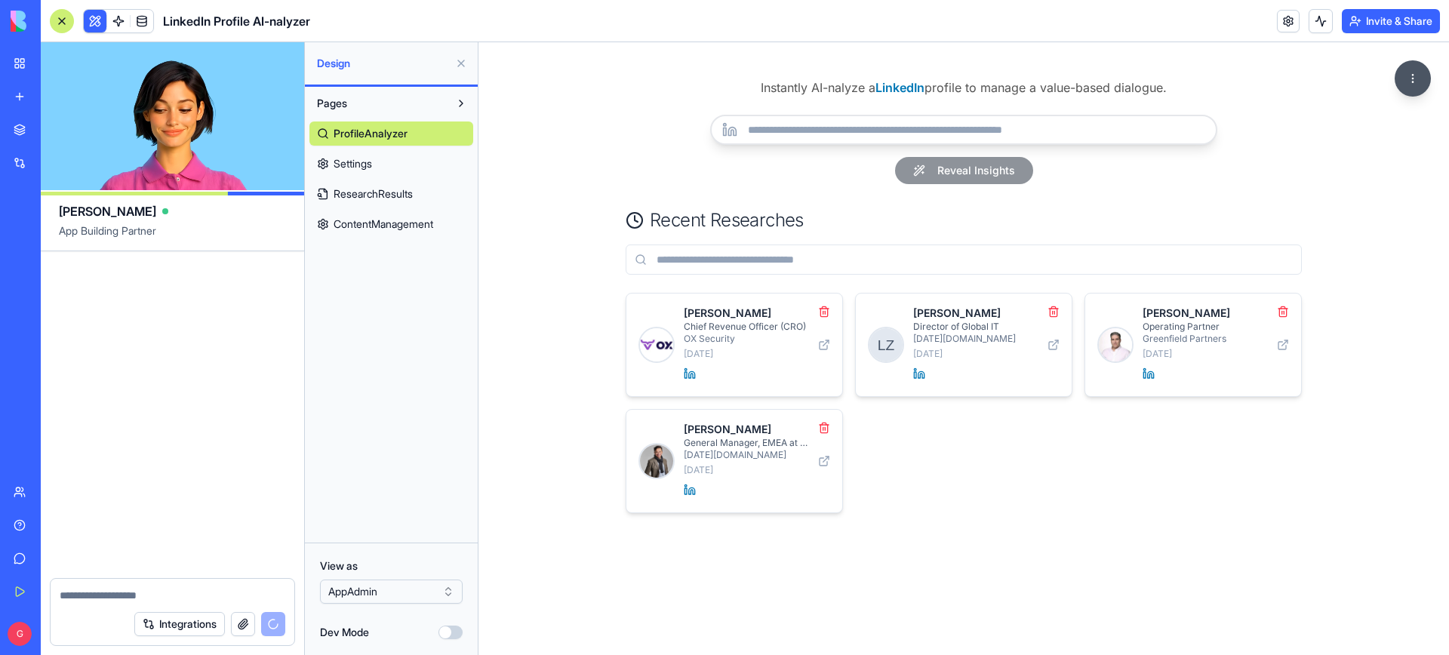
scroll to position [25448, 0]
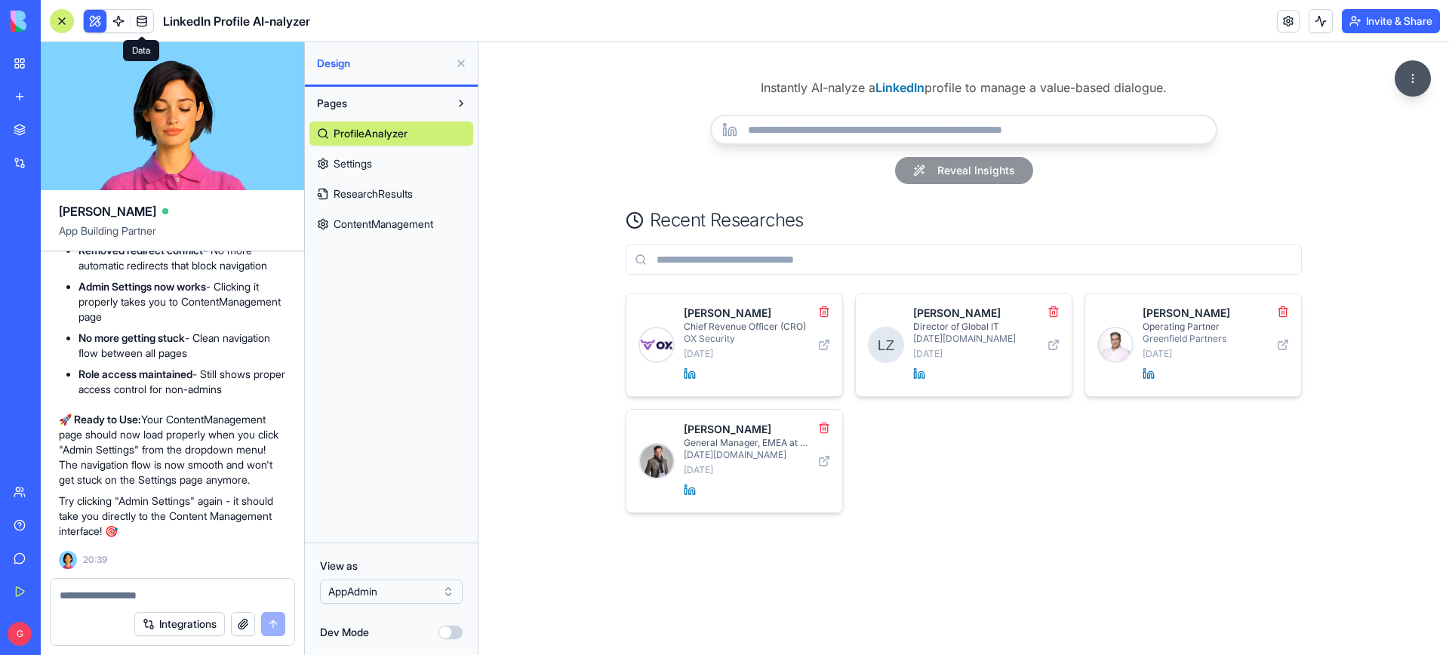
click at [432, 200] on link "ResearchResults" at bounding box center [391, 194] width 164 height 24
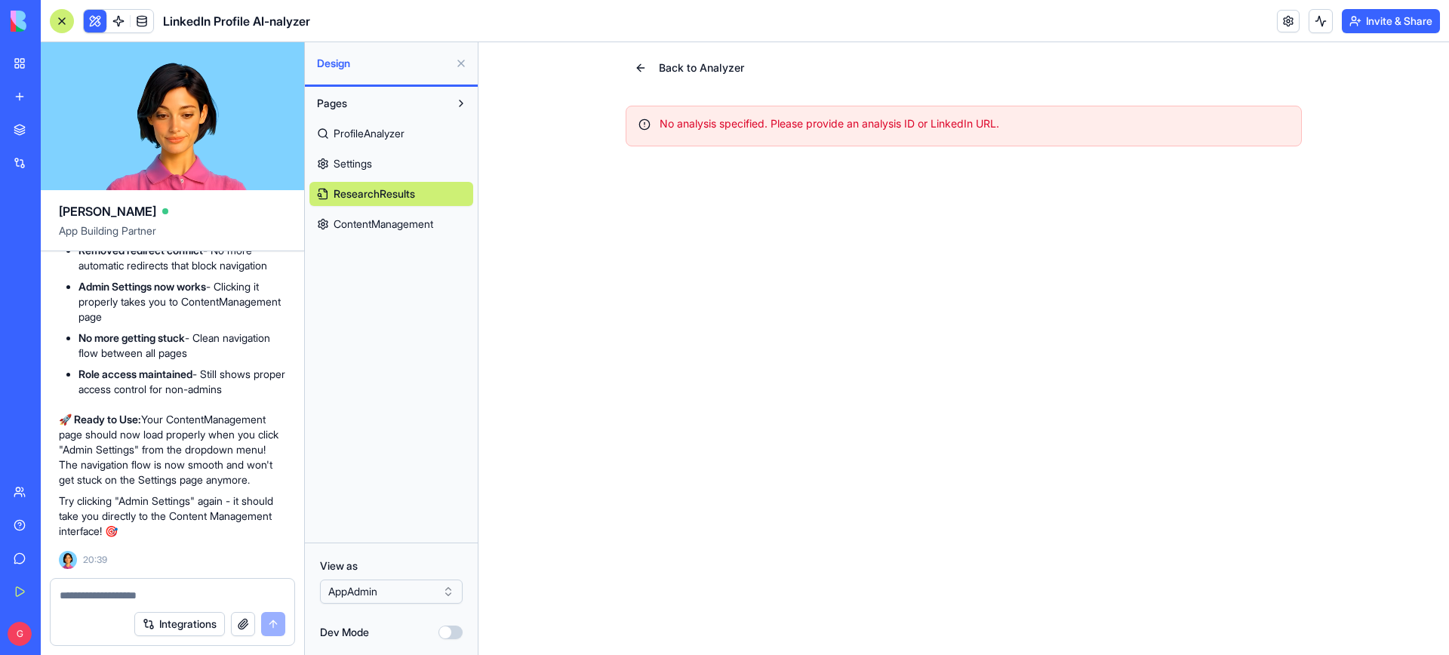
click at [432, 223] on span "ContentManagement" at bounding box center [383, 224] width 100 height 15
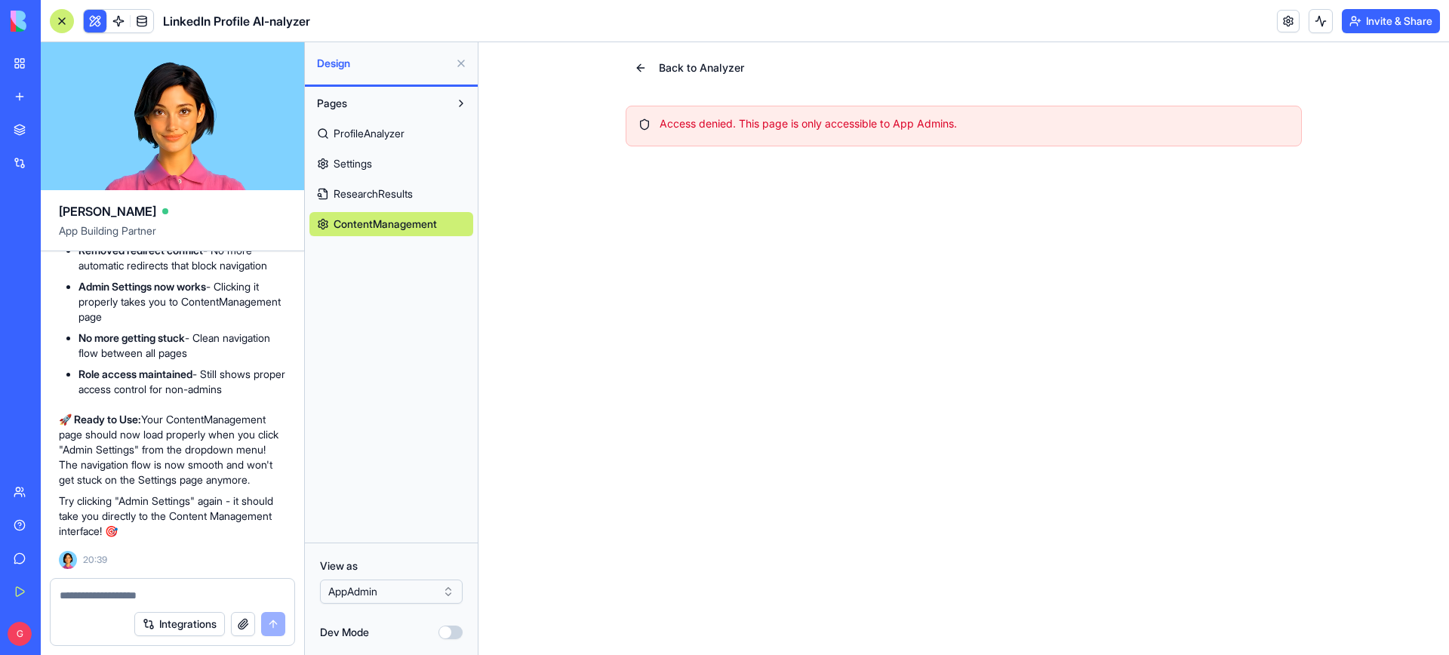
click at [398, 594] on html "BETA My Workspace New app Marketplace Integrations Recent AI Ad Generator Task …" at bounding box center [724, 327] width 1449 height 655
click at [392, 155] on link "Settings" at bounding box center [391, 164] width 164 height 24
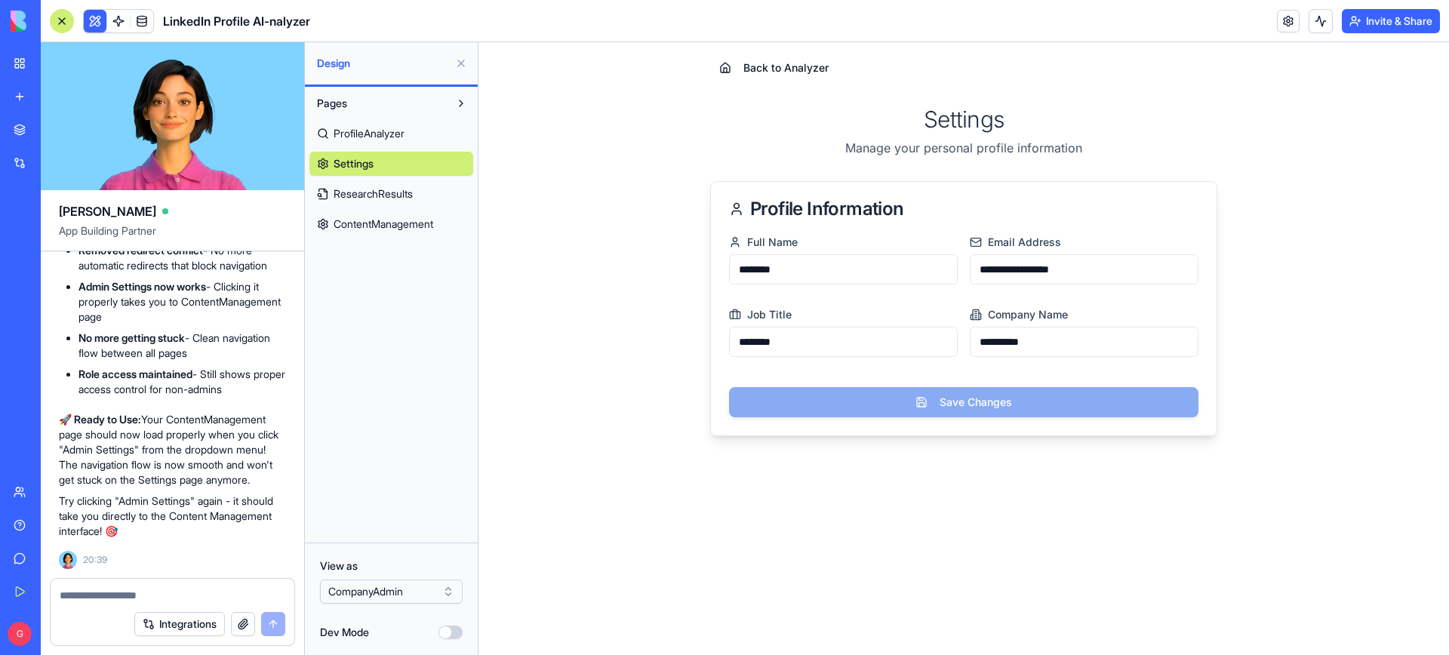
click at [387, 132] on span "ProfileAnalyzer" at bounding box center [368, 133] width 71 height 15
click at [401, 218] on span "ContentManagement" at bounding box center [383, 224] width 100 height 15
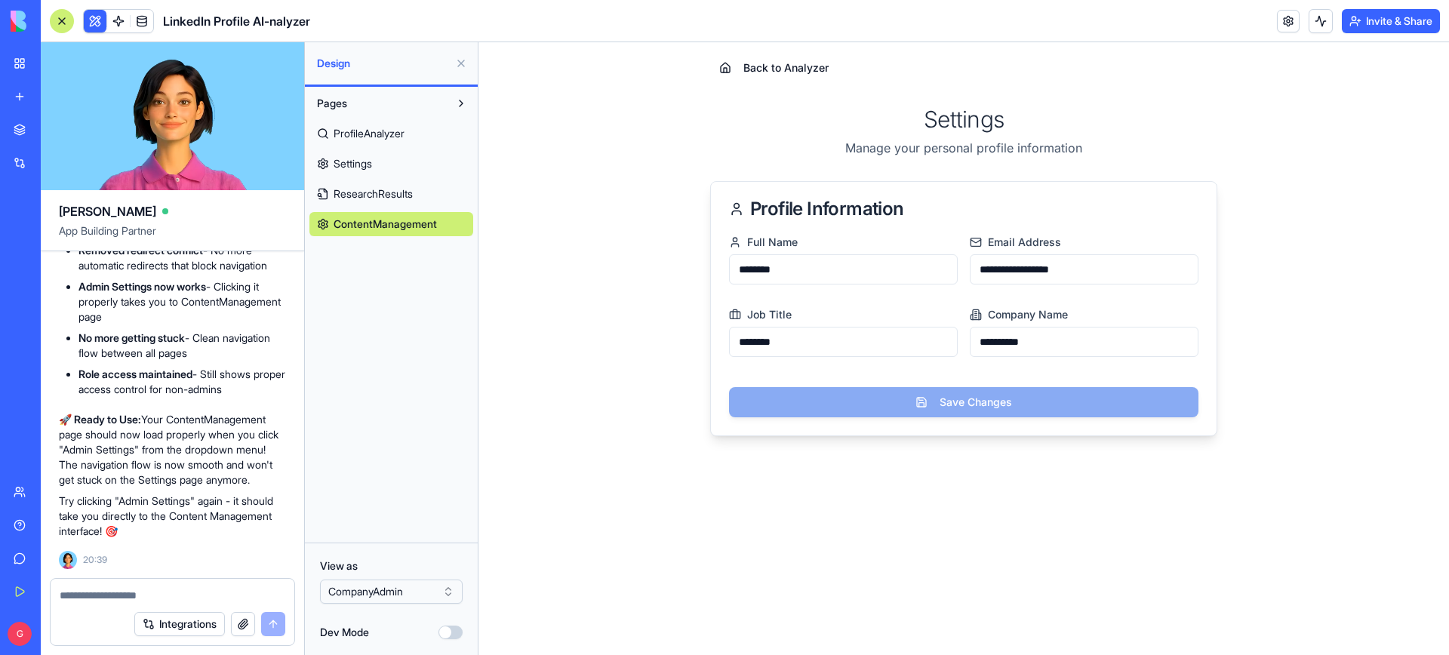
click at [385, 189] on span "ResearchResults" at bounding box center [372, 193] width 79 height 15
click at [371, 164] on span "Settings" at bounding box center [352, 163] width 38 height 15
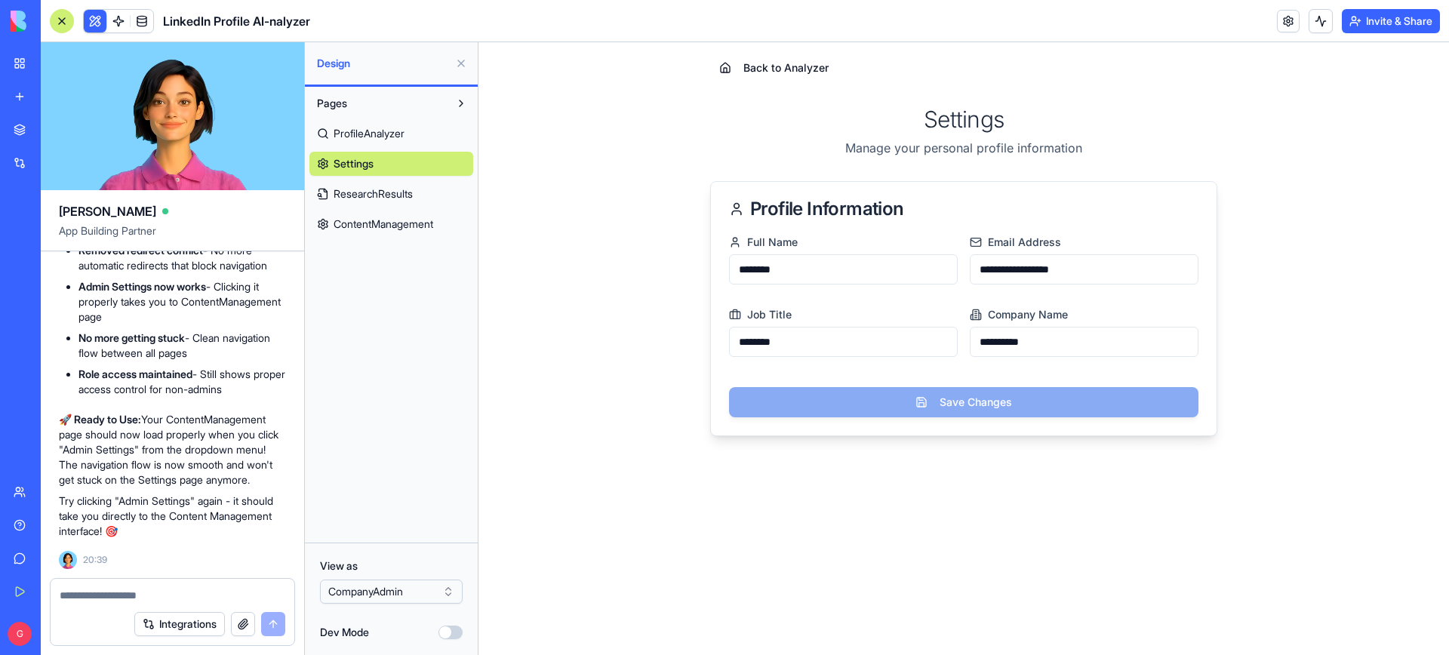
click at [364, 141] on link "ProfileAnalyzer" at bounding box center [391, 133] width 164 height 24
click at [367, 230] on span "ContentManagement" at bounding box center [383, 224] width 100 height 15
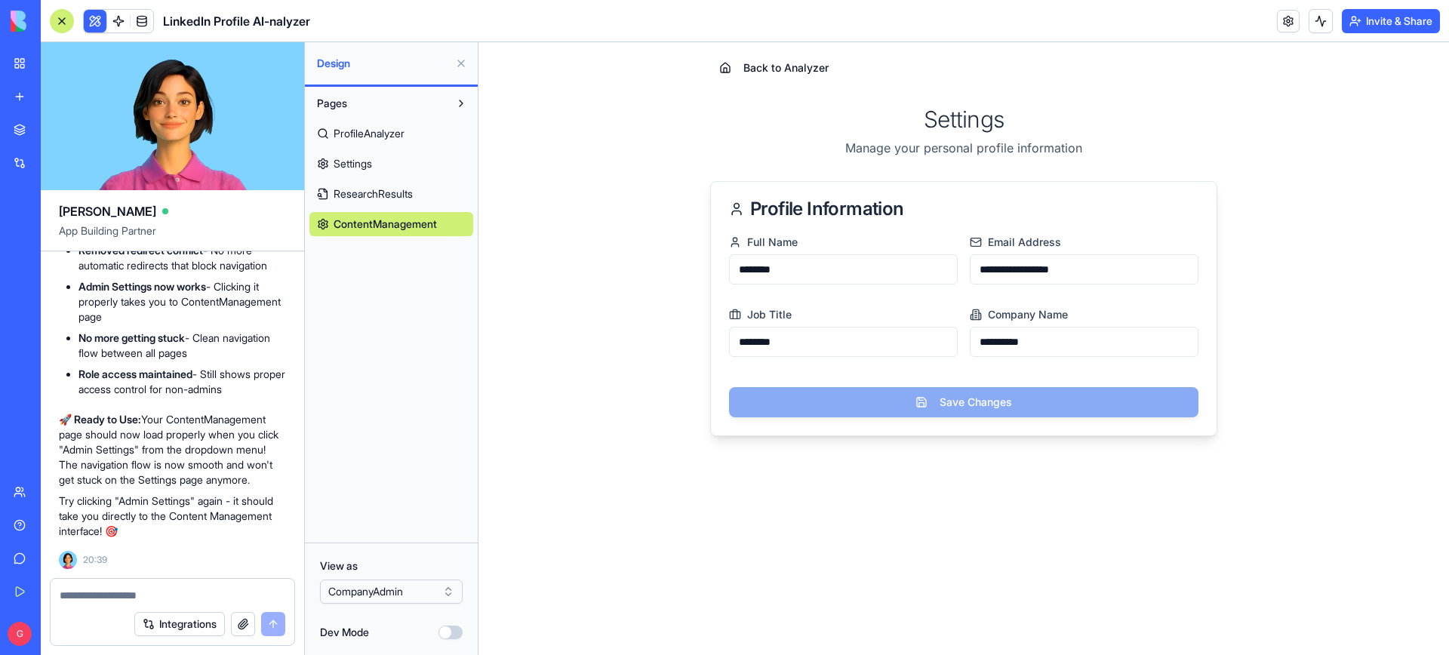
click at [363, 197] on span "ResearchResults" at bounding box center [372, 193] width 79 height 15
click at [360, 168] on span "Settings" at bounding box center [352, 163] width 38 height 15
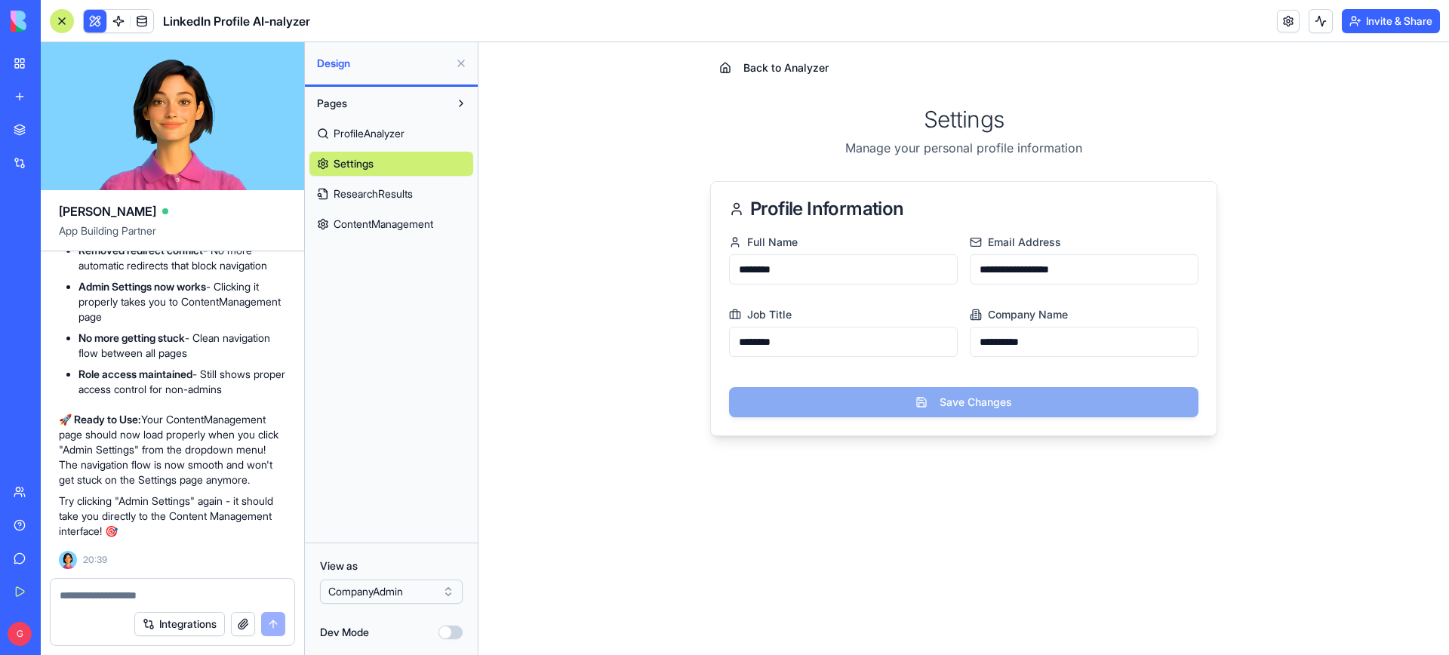
click at [346, 101] on span "Pages" at bounding box center [332, 103] width 30 height 15
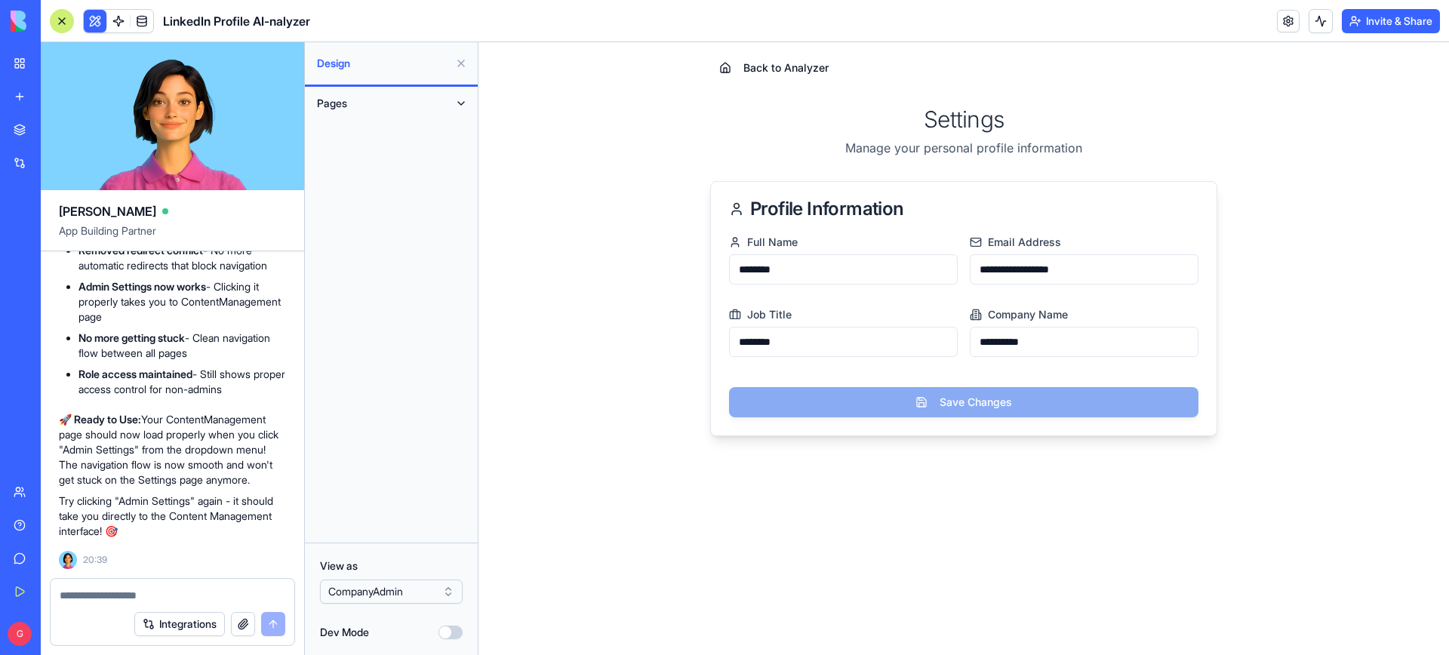
click at [346, 101] on span "Pages" at bounding box center [332, 103] width 30 height 15
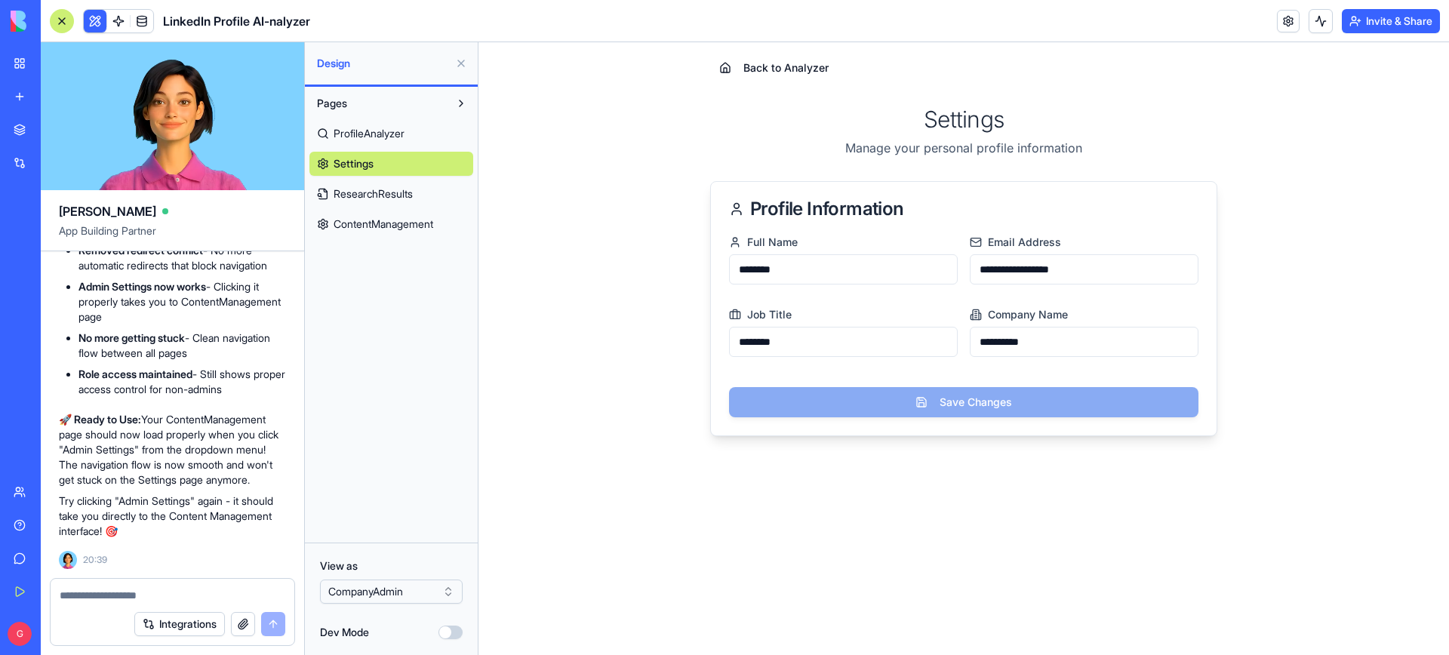
click at [346, 137] on span "ProfileAnalyzer" at bounding box center [368, 133] width 71 height 15
click at [358, 166] on span "Settings" at bounding box center [352, 163] width 38 height 15
click at [373, 223] on span "ContentManagement" at bounding box center [383, 224] width 100 height 15
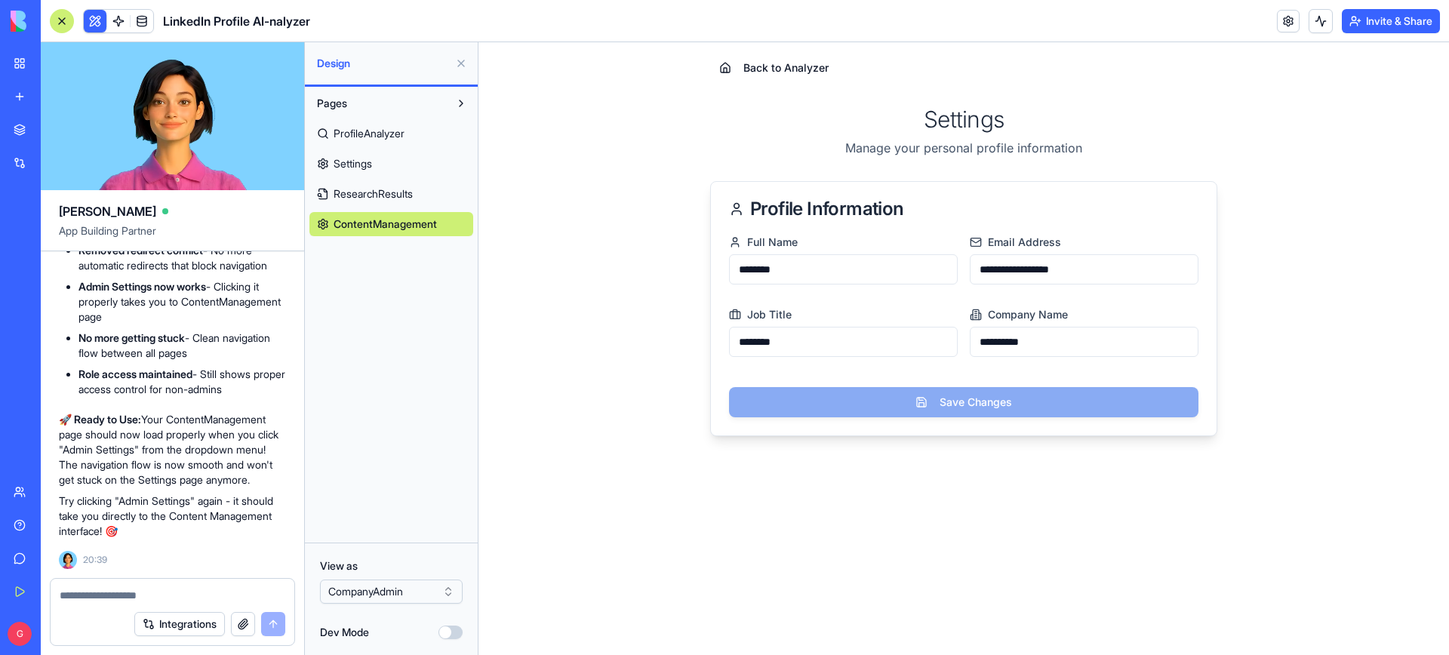
click at [118, 588] on textarea at bounding box center [173, 595] width 226 height 15
paste textarea "**"
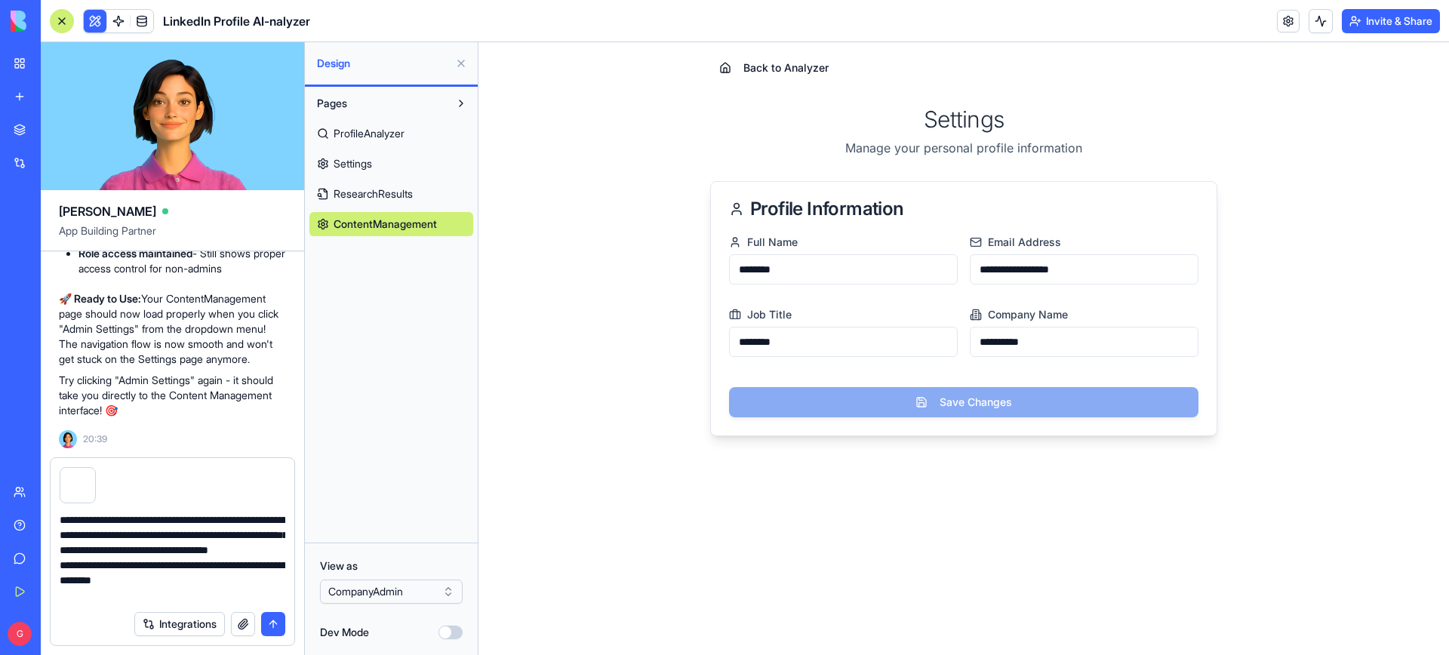
type textarea "**********"
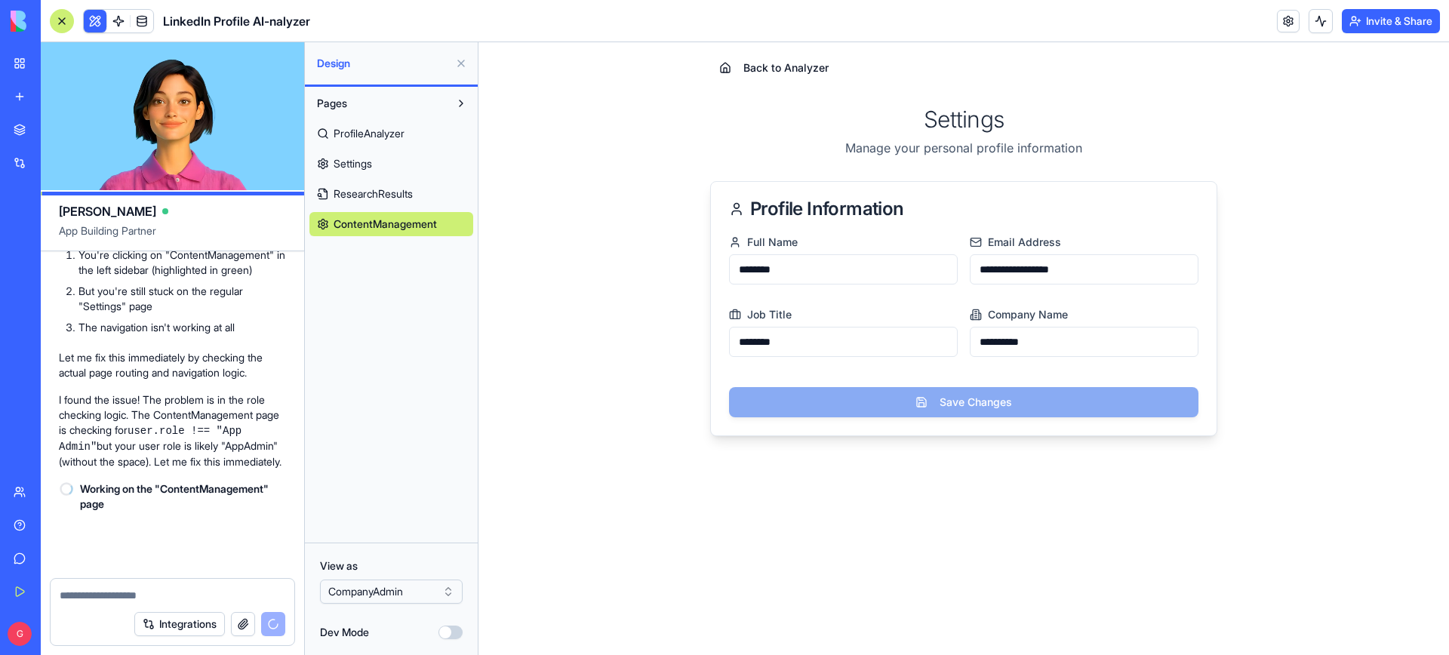
scroll to position [26045, 0]
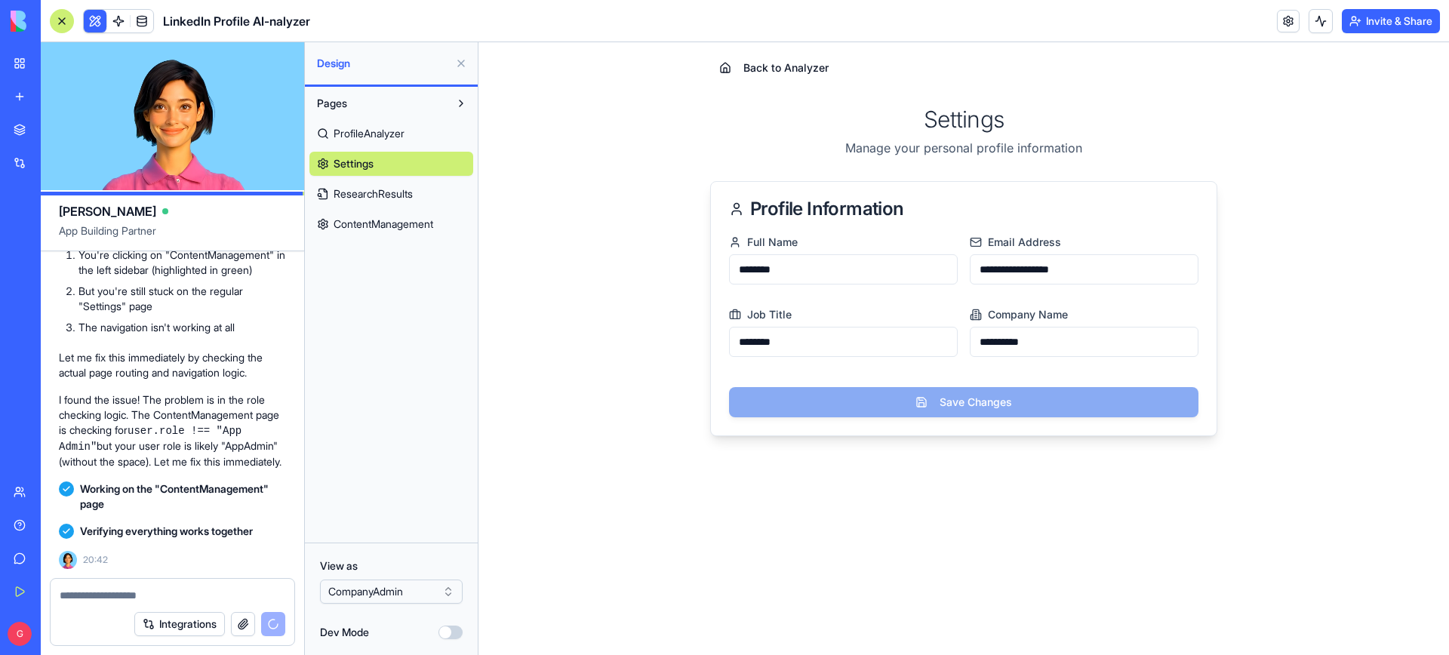
click at [376, 130] on span "ProfileAnalyzer" at bounding box center [368, 133] width 71 height 15
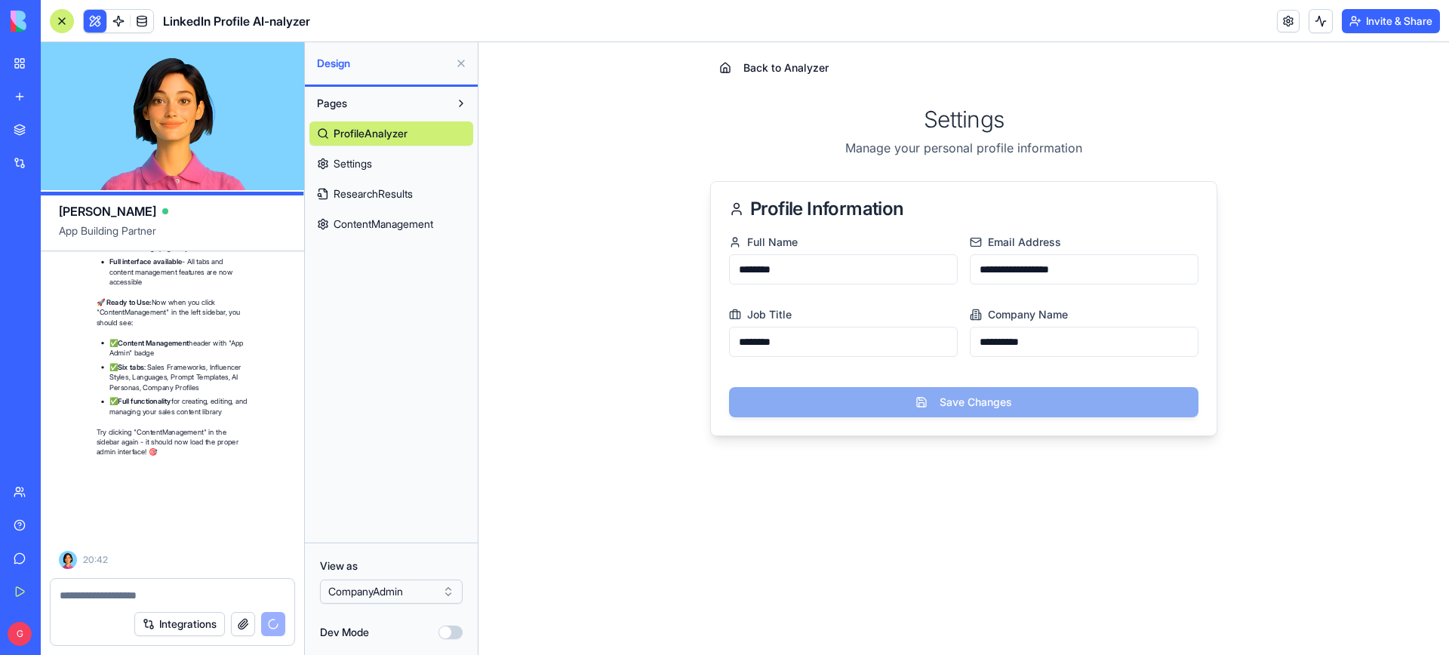
scroll to position [26567, 0]
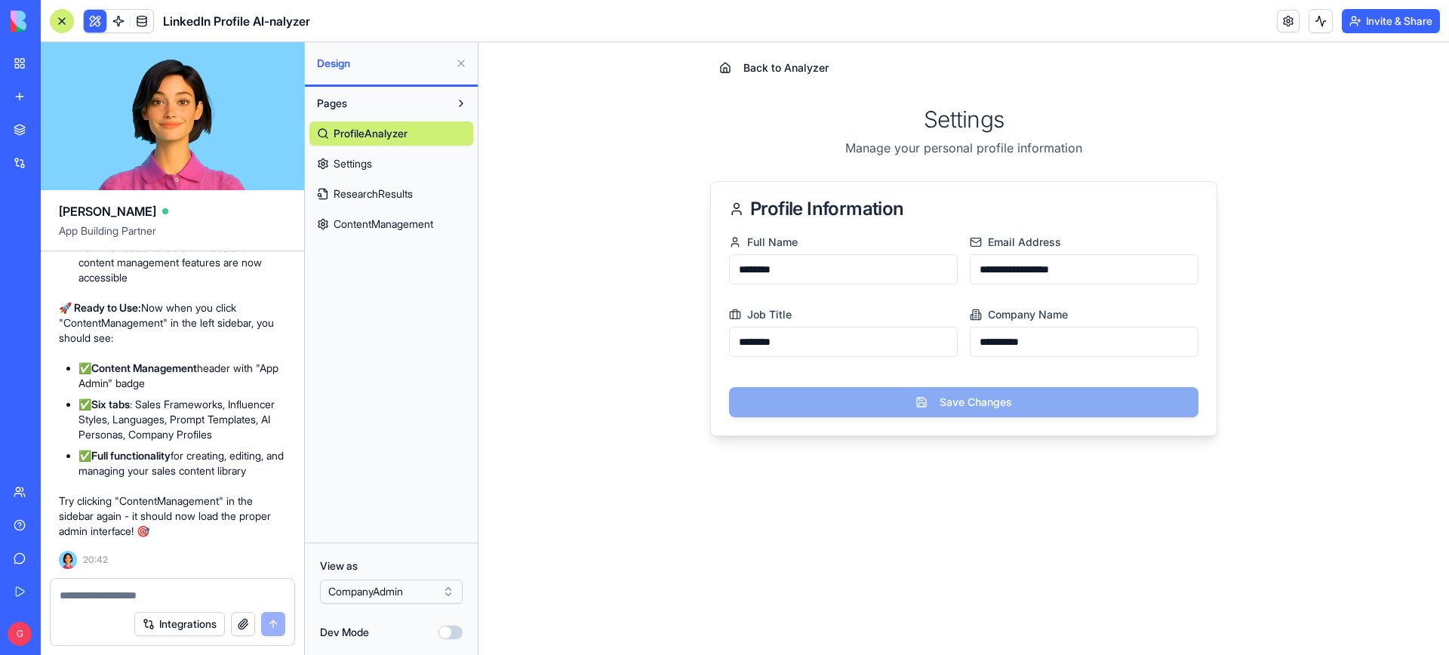
click at [369, 161] on span "Settings" at bounding box center [352, 163] width 38 height 15
click at [362, 126] on span "ProfileAnalyzer" at bounding box center [368, 133] width 71 height 15
click at [379, 217] on span "ContentManagement" at bounding box center [383, 224] width 100 height 15
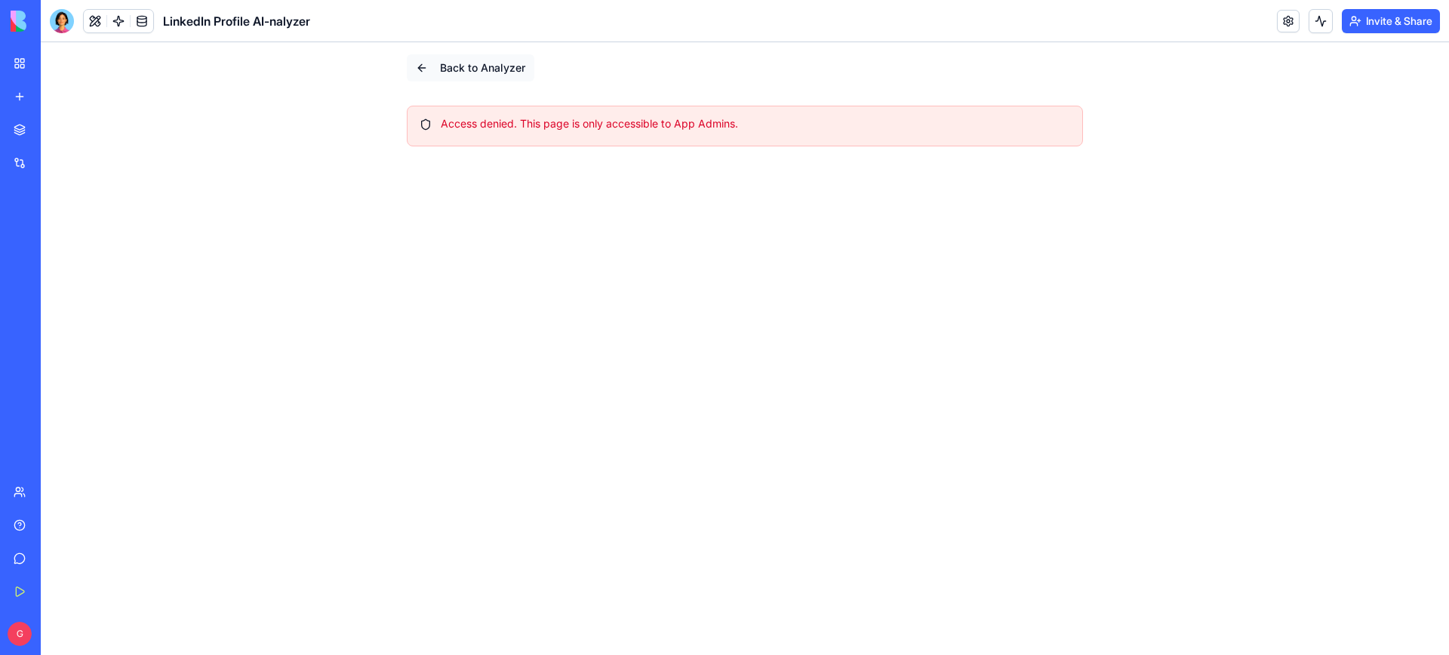
click at [421, 62] on button "Back to Analyzer" at bounding box center [470, 67] width 127 height 27
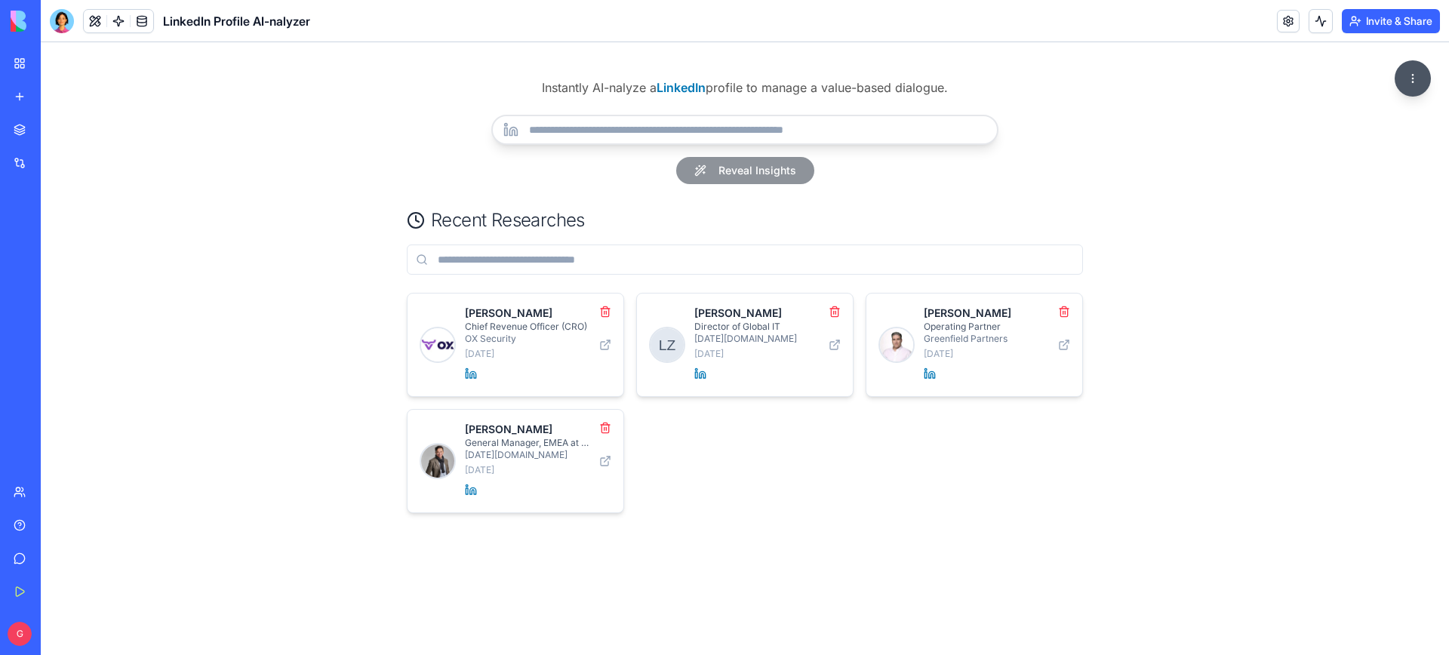
click at [272, 121] on div "Instantly AI-nalyze a LinkedIn profile to manage a value-based dialogue. Reveal…" at bounding box center [745, 348] width 1408 height 613
click at [63, 20] on div at bounding box center [62, 21] width 24 height 24
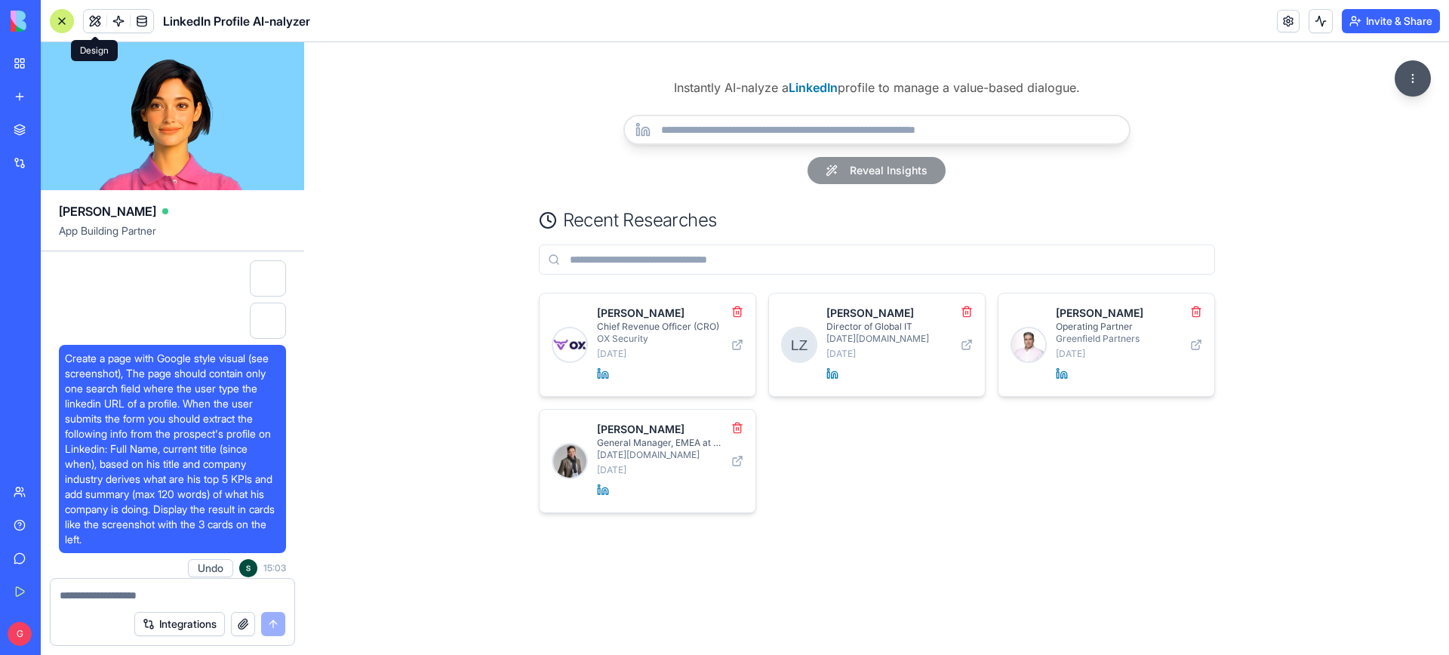
scroll to position [26567, 0]
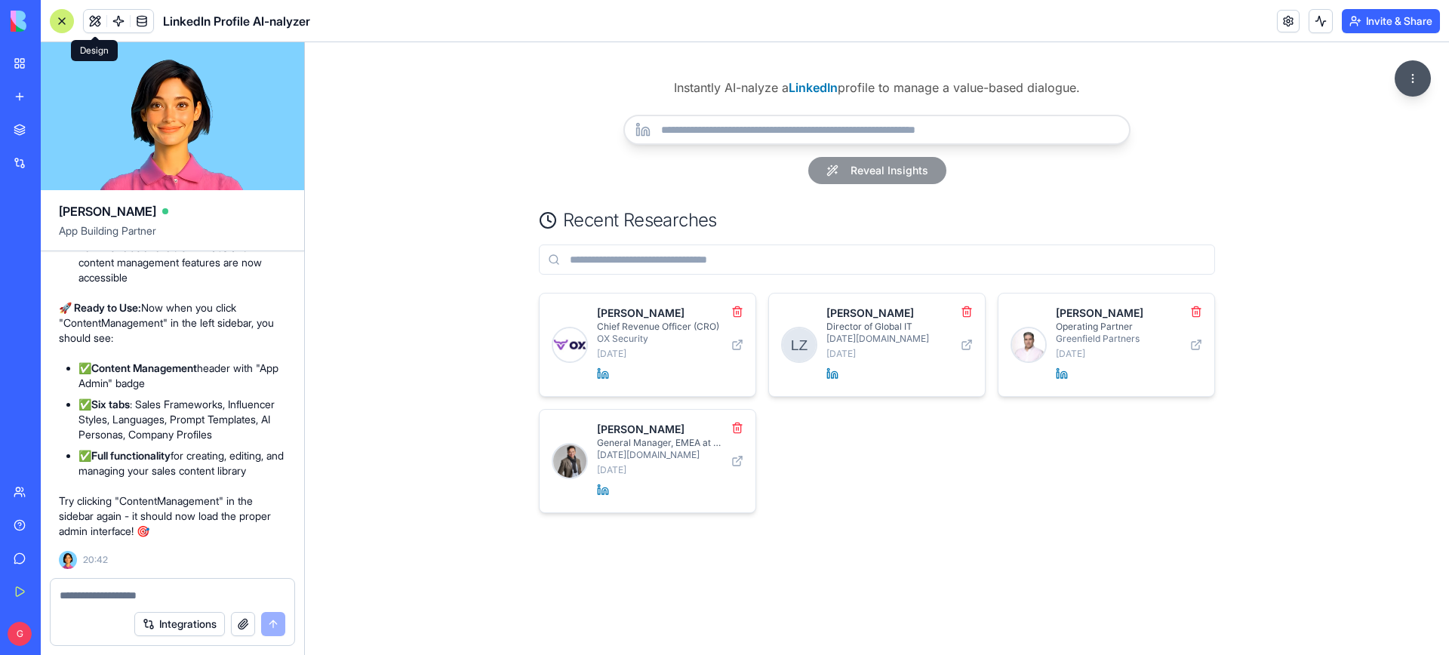
click at [101, 21] on button at bounding box center [95, 21] width 23 height 23
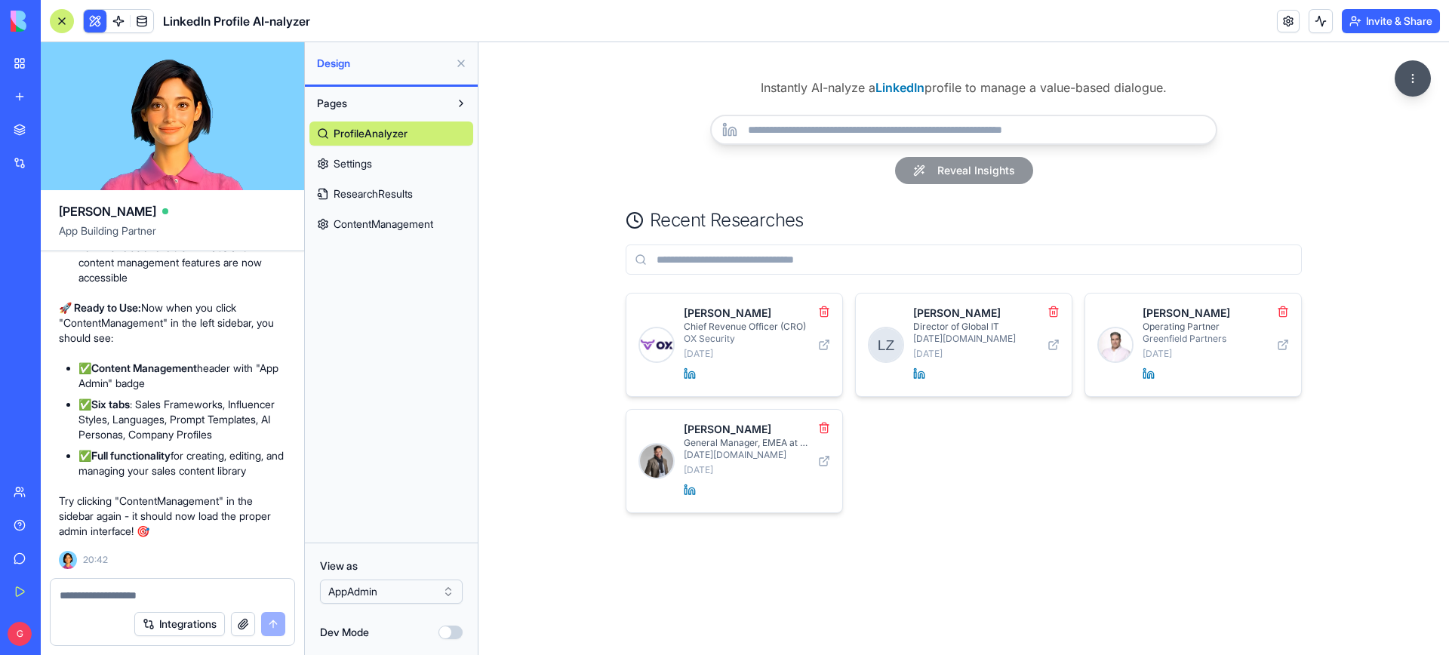
click at [366, 161] on span "Settings" at bounding box center [352, 163] width 38 height 15
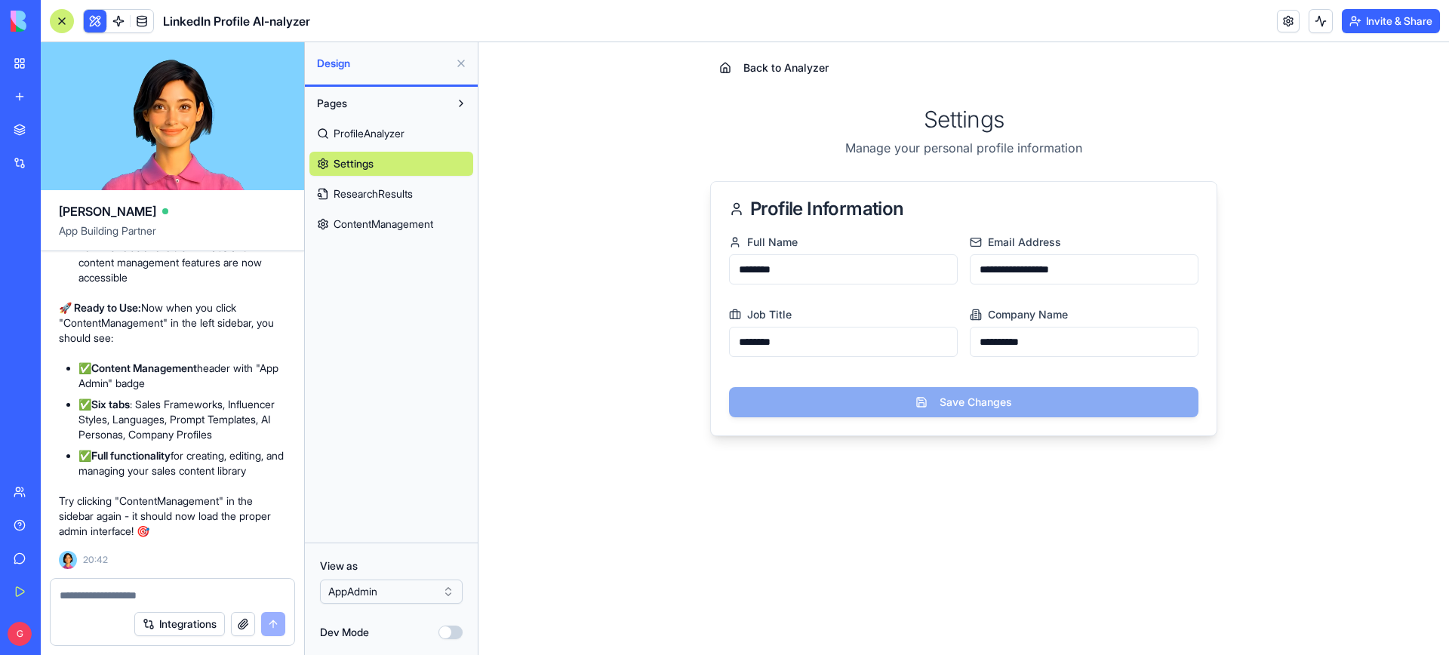
click at [383, 226] on span "ContentManagement" at bounding box center [383, 224] width 100 height 15
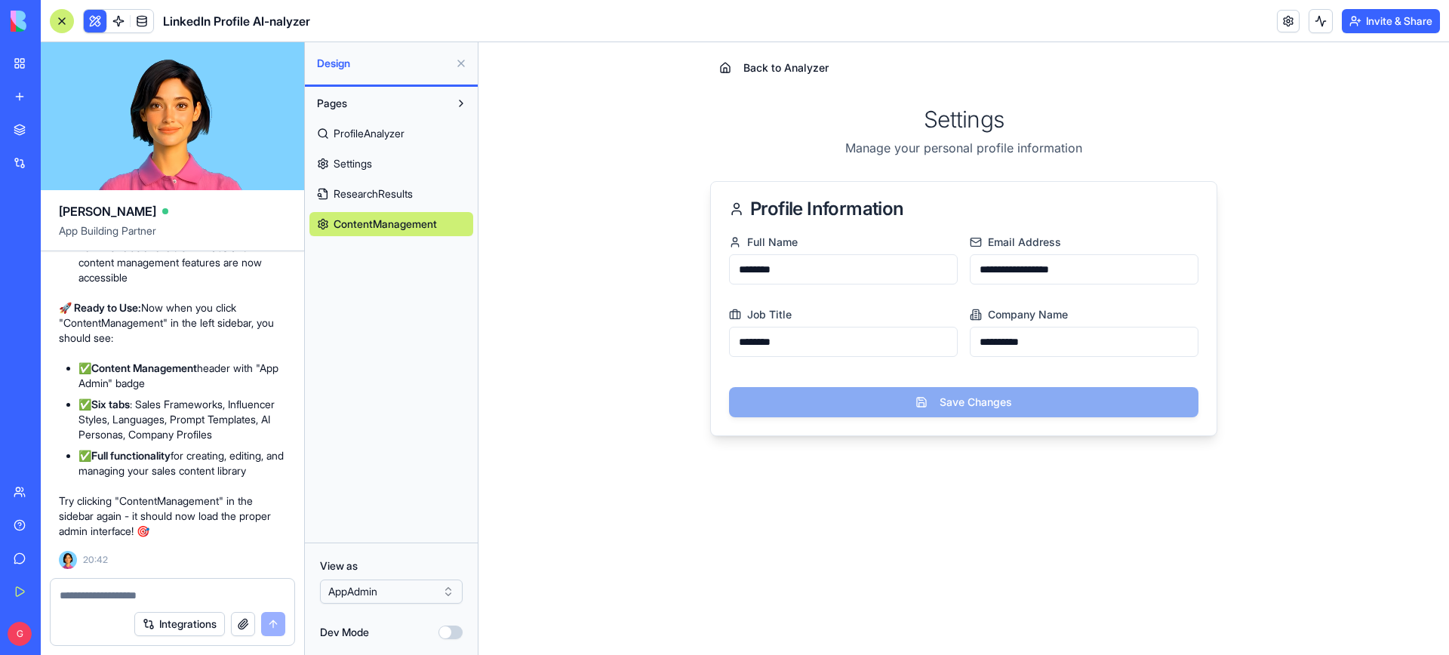
click at [376, 186] on span "ResearchResults" at bounding box center [372, 193] width 79 height 15
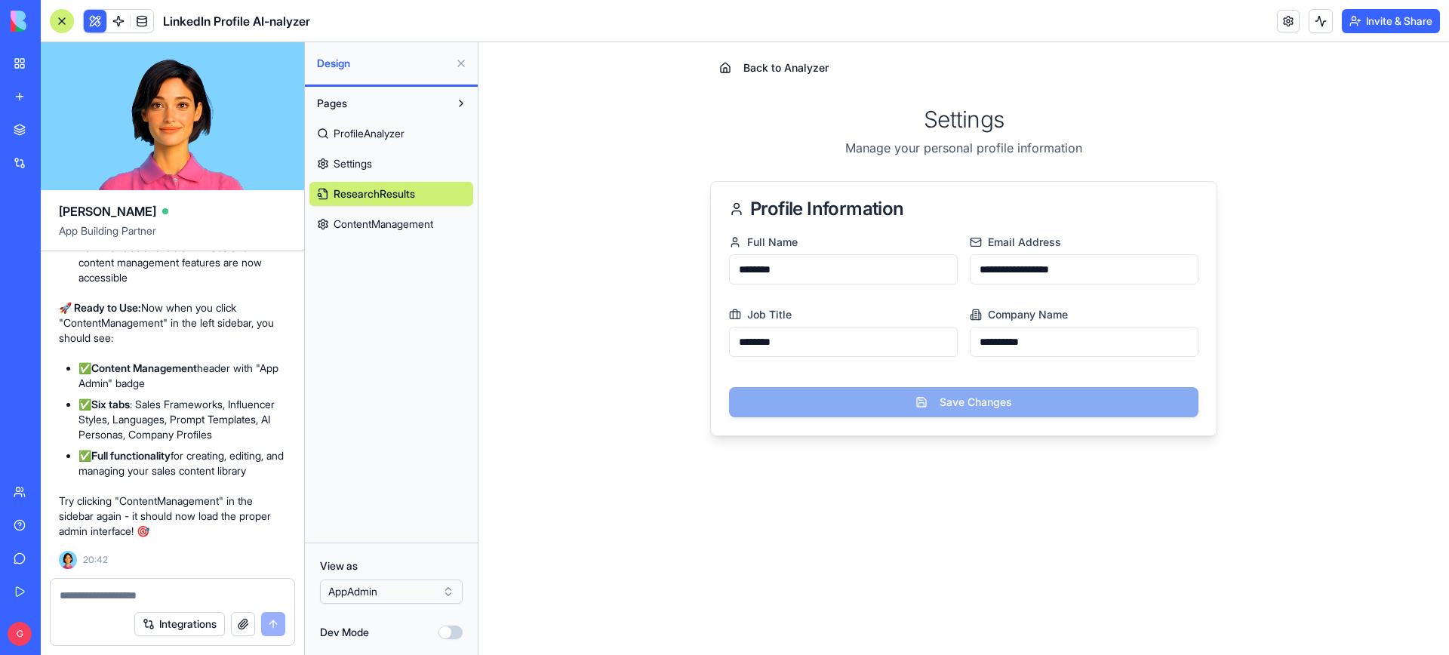
click at [359, 135] on span "ProfileAnalyzer" at bounding box center [368, 133] width 71 height 15
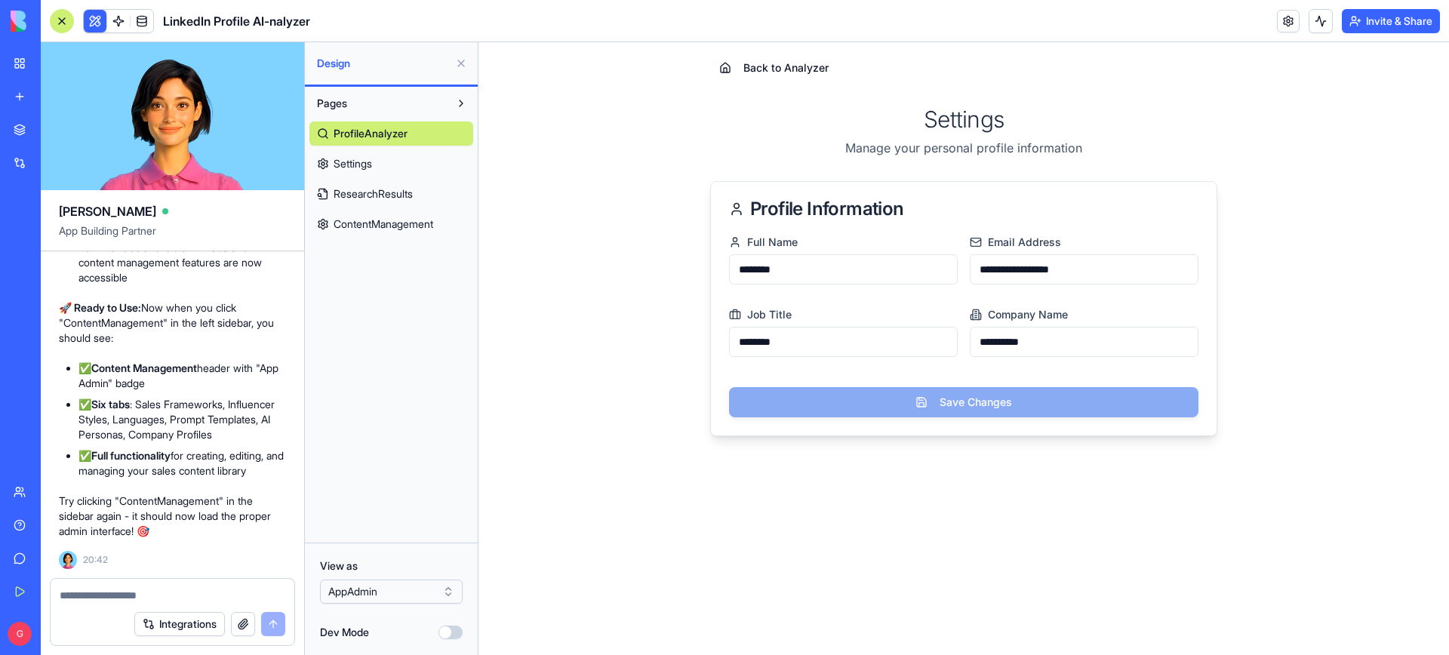
click at [416, 585] on html "BETA My Workspace New app Marketplace Integrations Recent AI Ad Generator Task …" at bounding box center [724, 327] width 1449 height 655
click at [383, 171] on link "Settings" at bounding box center [391, 164] width 164 height 24
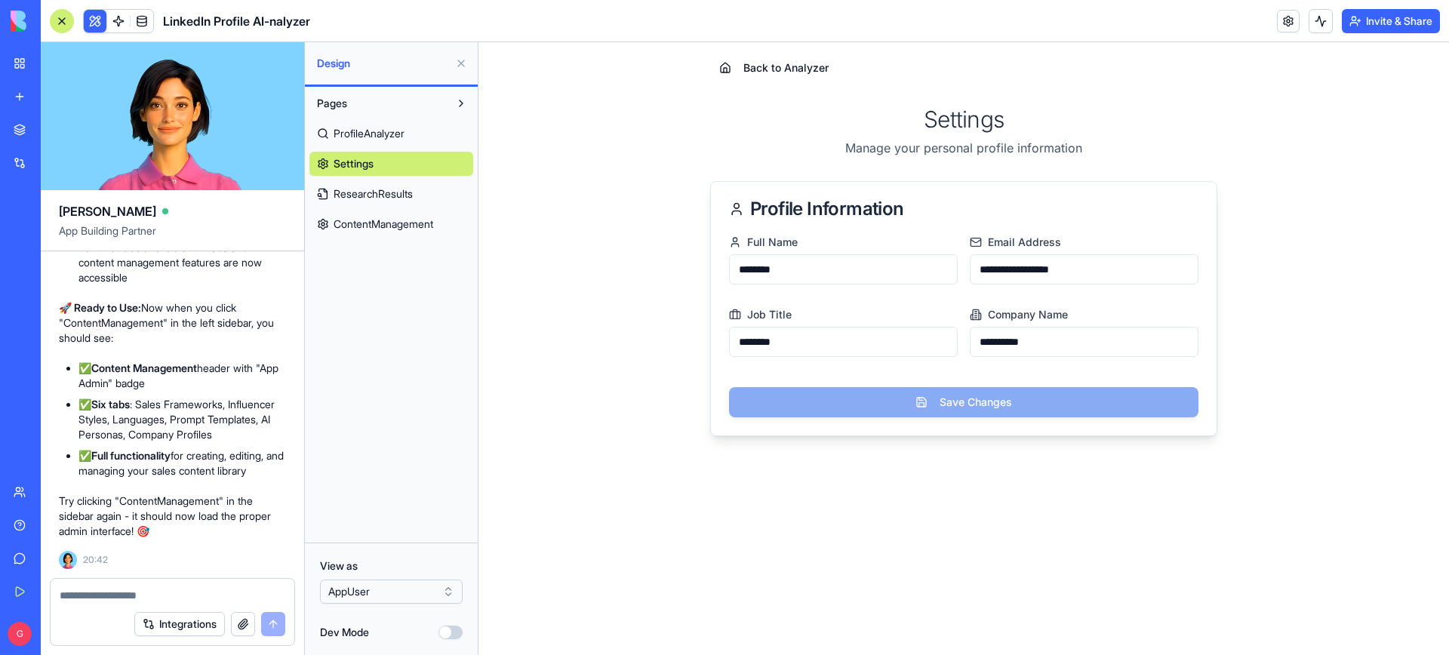
click at [383, 183] on link "ResearchResults" at bounding box center [391, 194] width 164 height 24
click at [386, 226] on span "ContentManagement" at bounding box center [383, 224] width 100 height 15
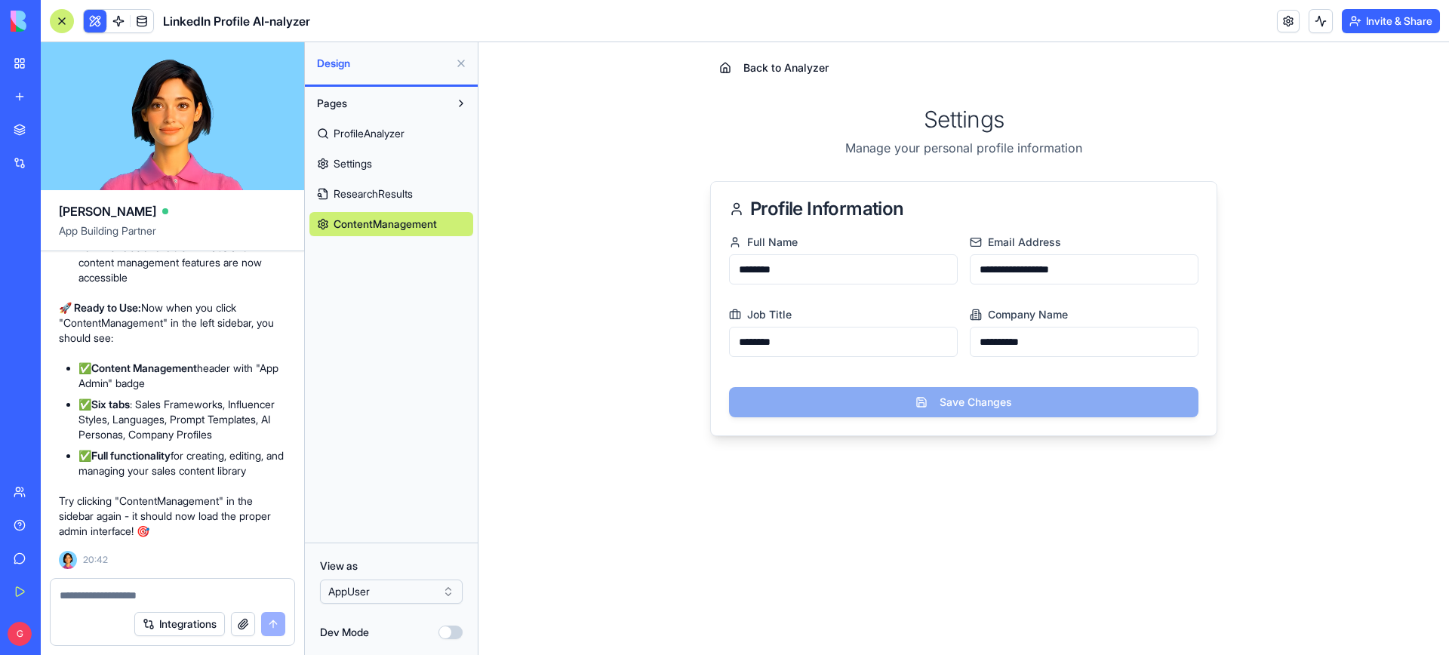
scroll to position [26567, 0]
